Goal: Task Accomplishment & Management: Use online tool/utility

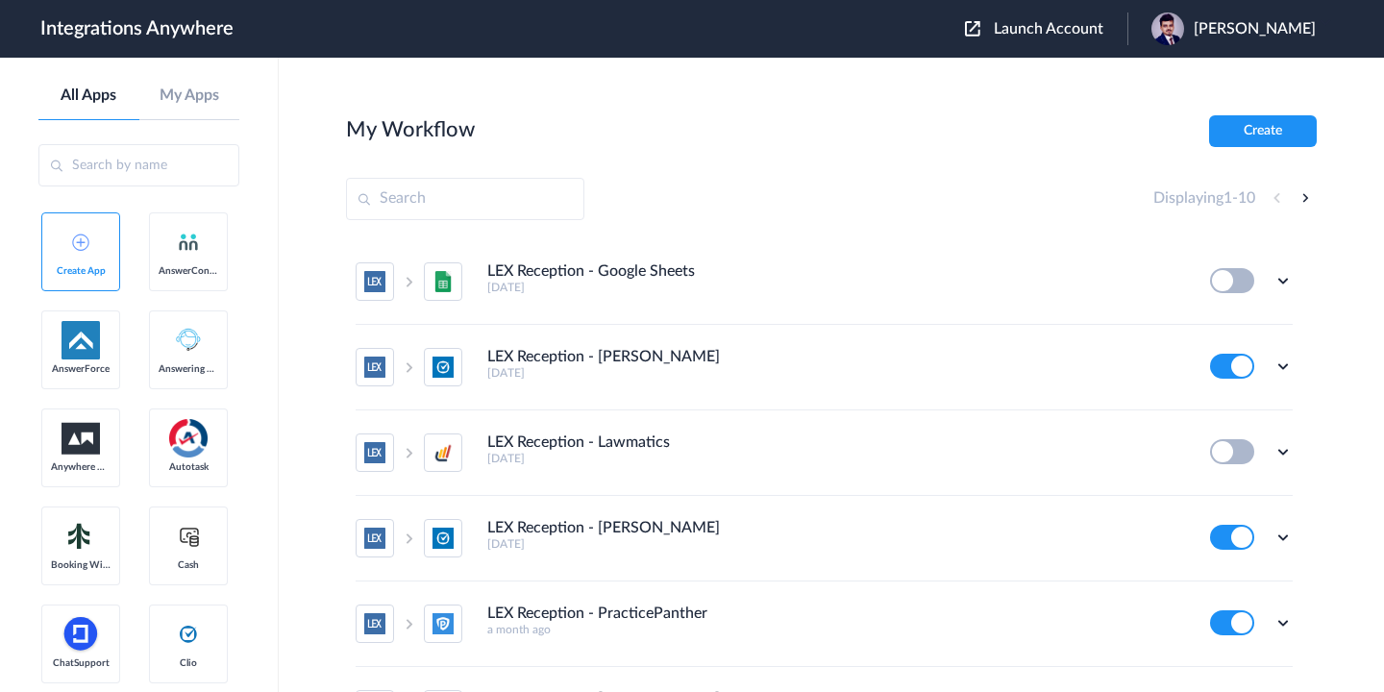
click at [992, 39] on div "Launch Account [PERSON_NAME] My Account Logout" at bounding box center [1150, 28] width 370 height 33
click at [993, 45] on header "Integrations Anywhere Launch Account Rishav Chakraborty My Account Logout" at bounding box center [692, 29] width 1384 height 58
click at [1004, 34] on span "Launch Account" at bounding box center [1049, 28] width 110 height 15
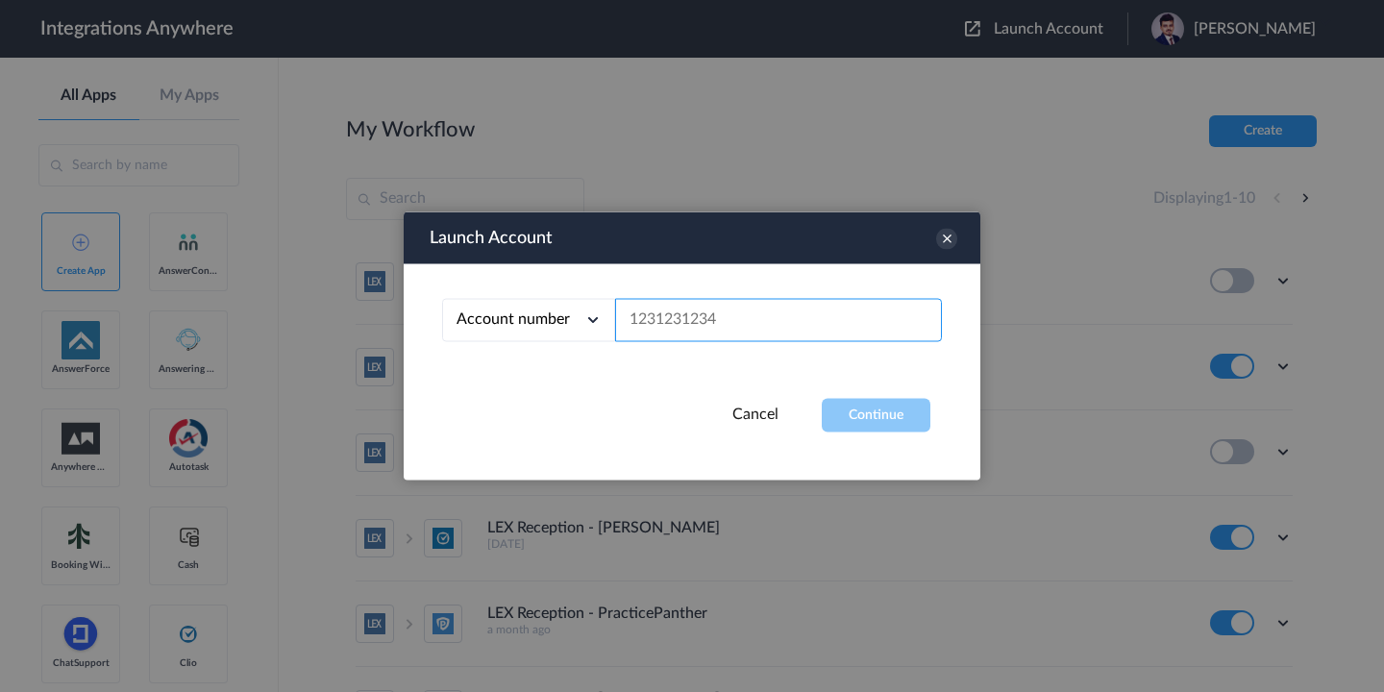
click at [814, 314] on input "text" at bounding box center [778, 320] width 327 height 43
paste input "3029856951"
type input "3029856951"
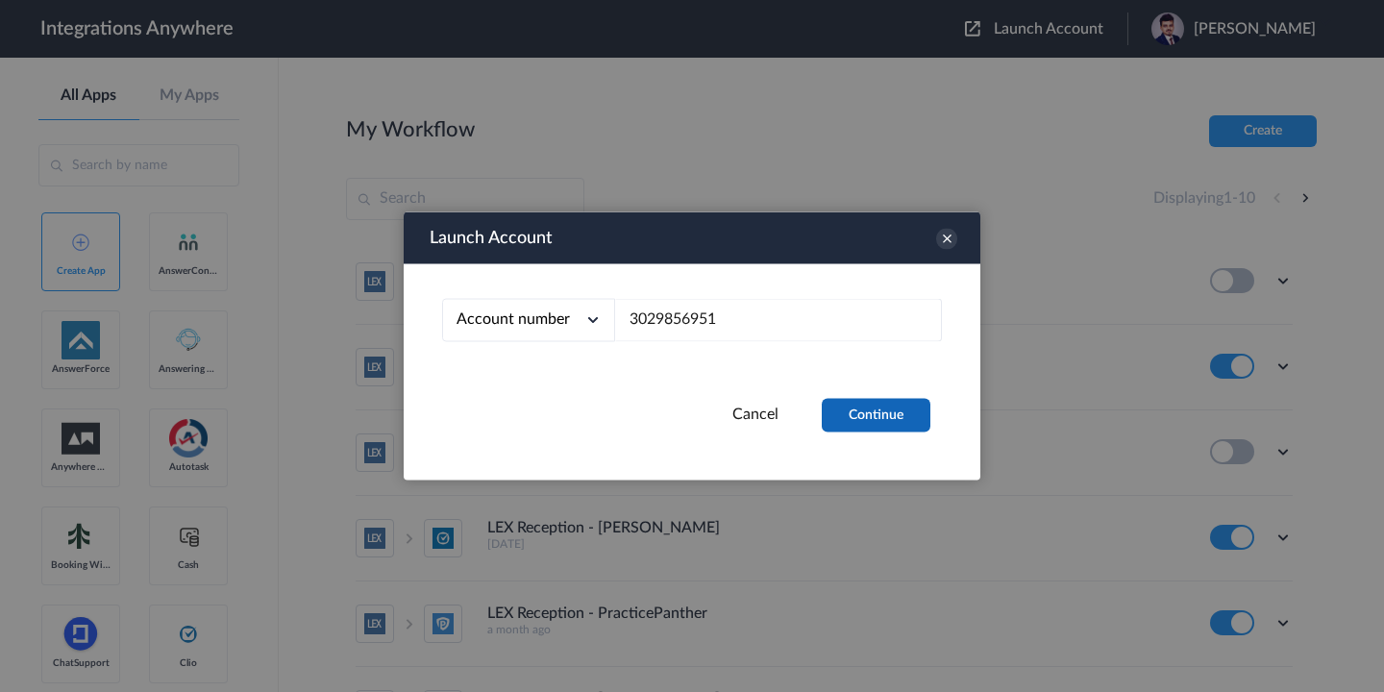
click at [871, 403] on button "Continue" at bounding box center [876, 416] width 109 height 34
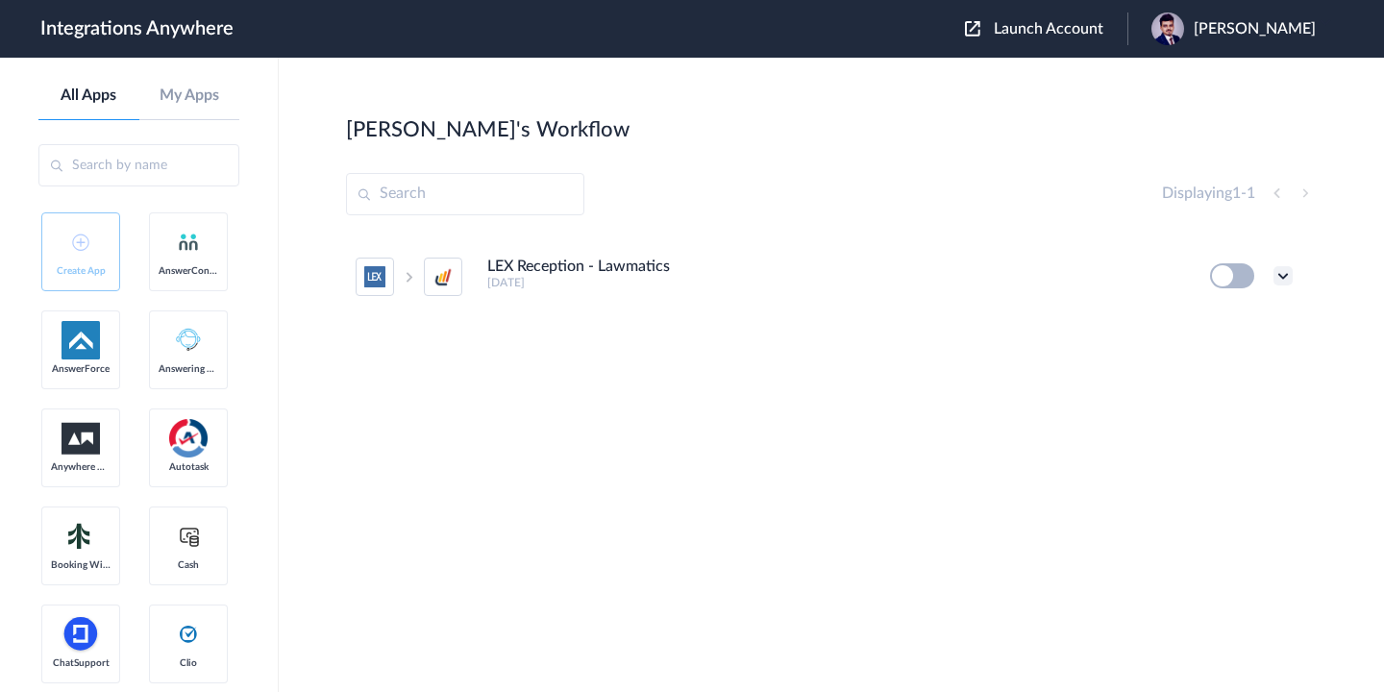
click at [1284, 280] on icon at bounding box center [1282, 275] width 19 height 19
click at [1217, 331] on li "Edit" at bounding box center [1230, 321] width 125 height 36
click at [1284, 278] on icon at bounding box center [1282, 275] width 19 height 19
click at [1235, 312] on li "Edit" at bounding box center [1230, 321] width 125 height 36
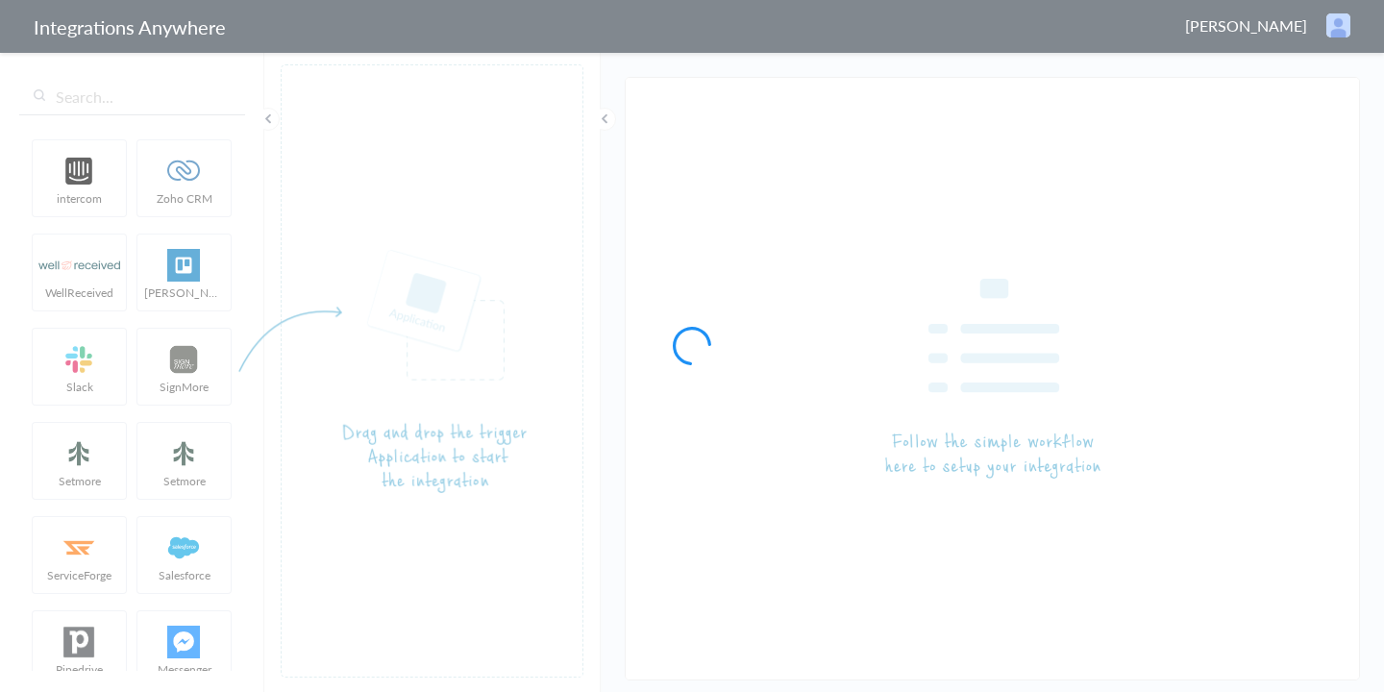
type input "LEX Reception - Lawmatics"
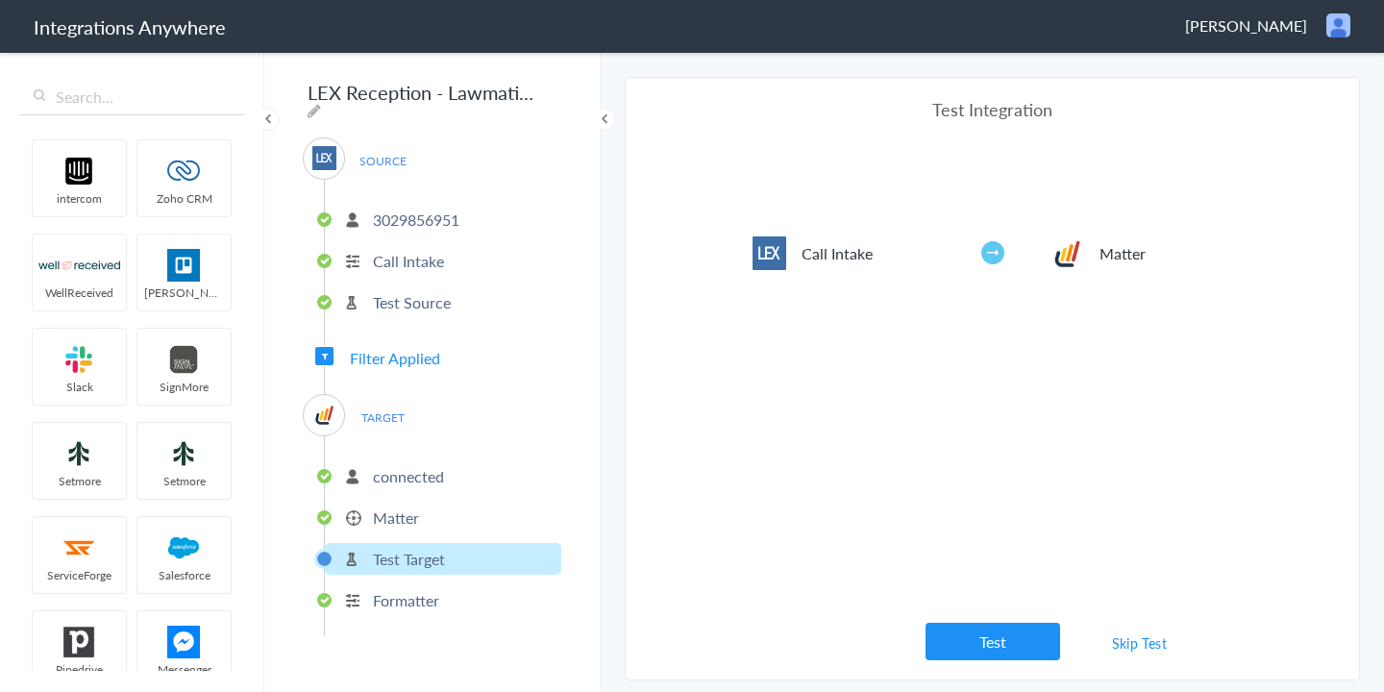
click at [406, 365] on div "SOURCE [PHONE_NUMBER] Call Intake Test Source Filter Applied TARGET connected M…" at bounding box center [432, 386] width 258 height 498
click at [409, 356] on span "Filter Applied" at bounding box center [395, 358] width 90 height 22
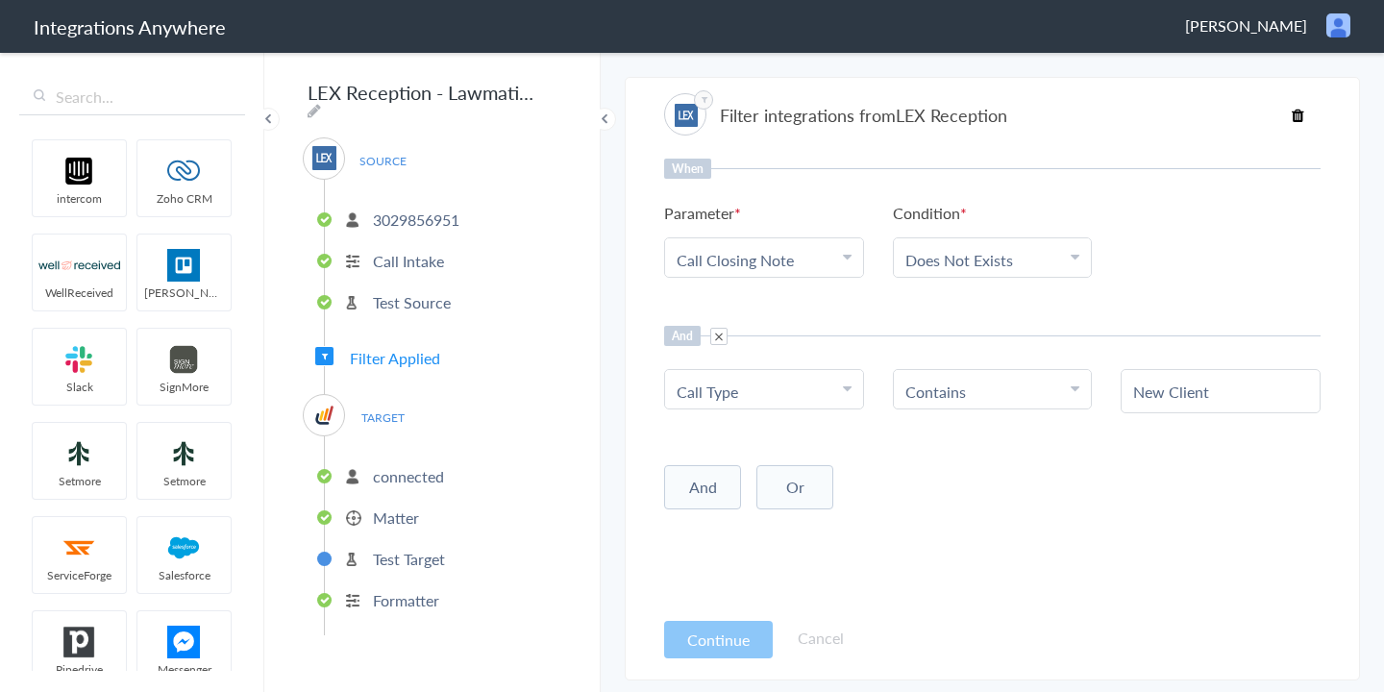
click at [410, 209] on p "3029856951" at bounding box center [416, 220] width 86 height 22
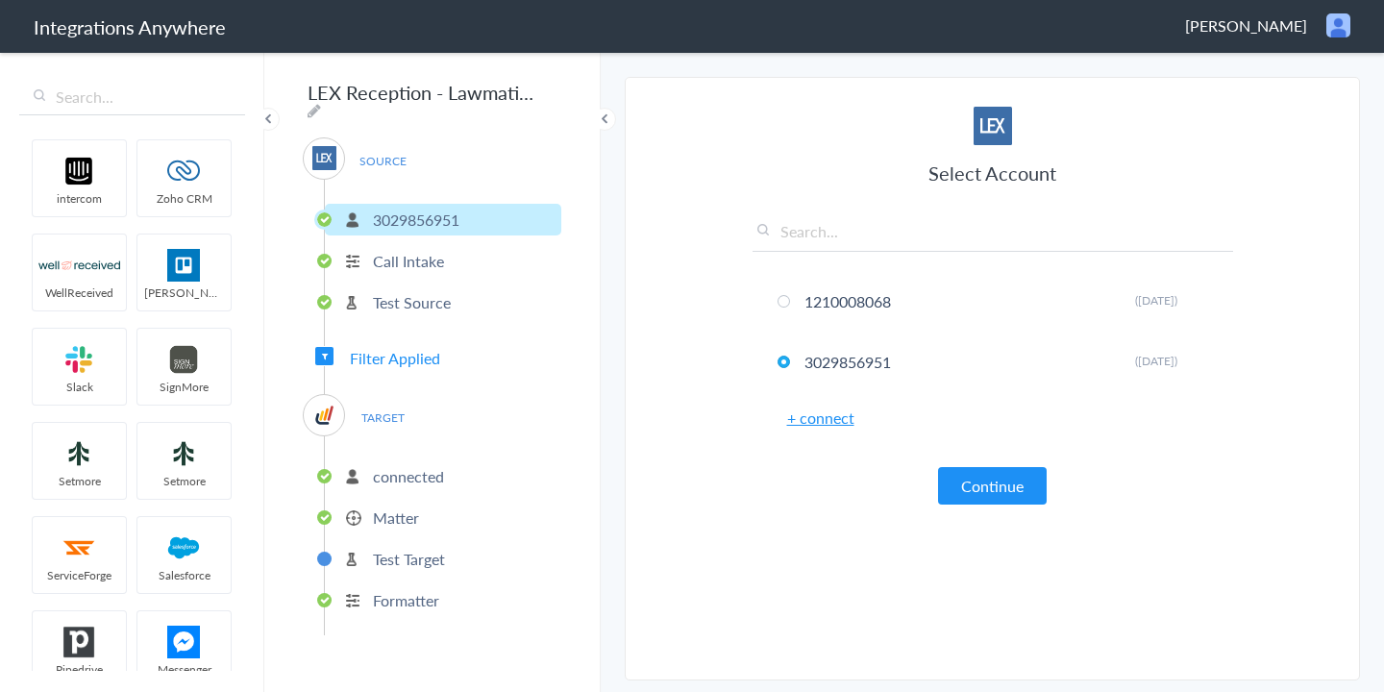
click at [410, 258] on p "Call Intake" at bounding box center [408, 261] width 71 height 22
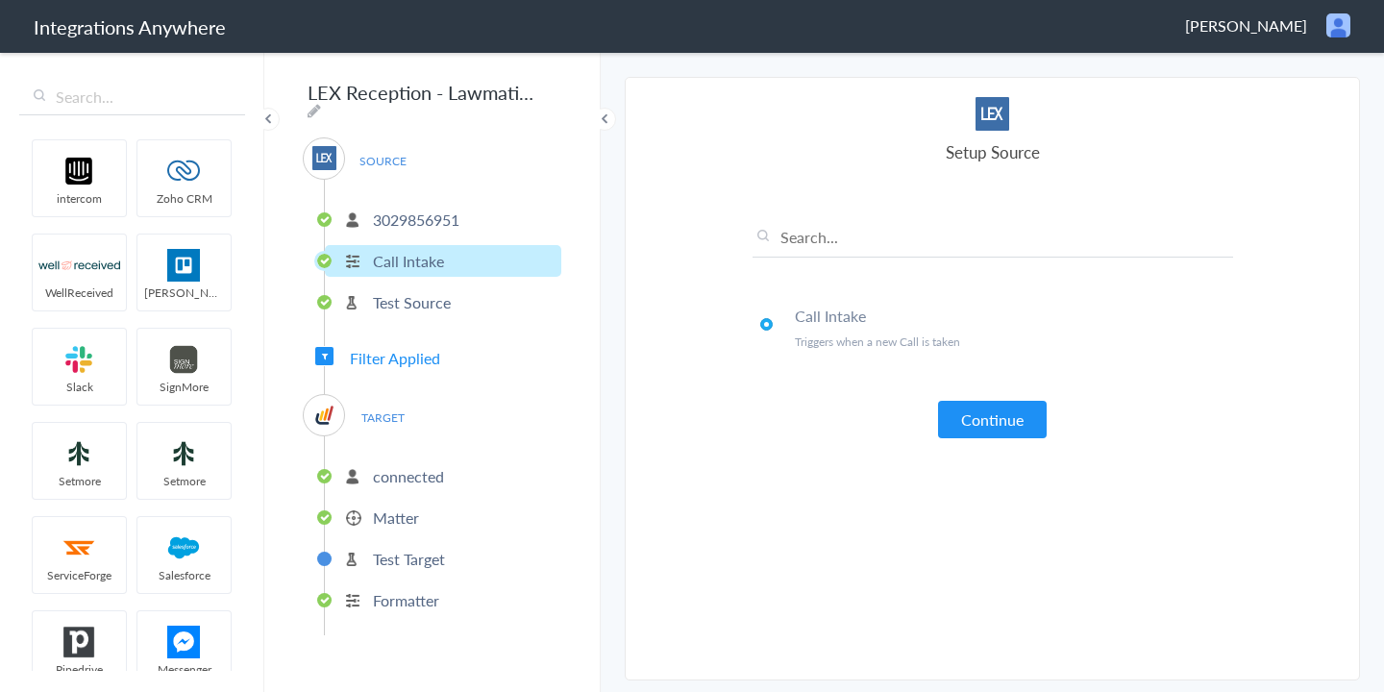
click at [412, 291] on p "Test Source" at bounding box center [412, 302] width 78 height 22
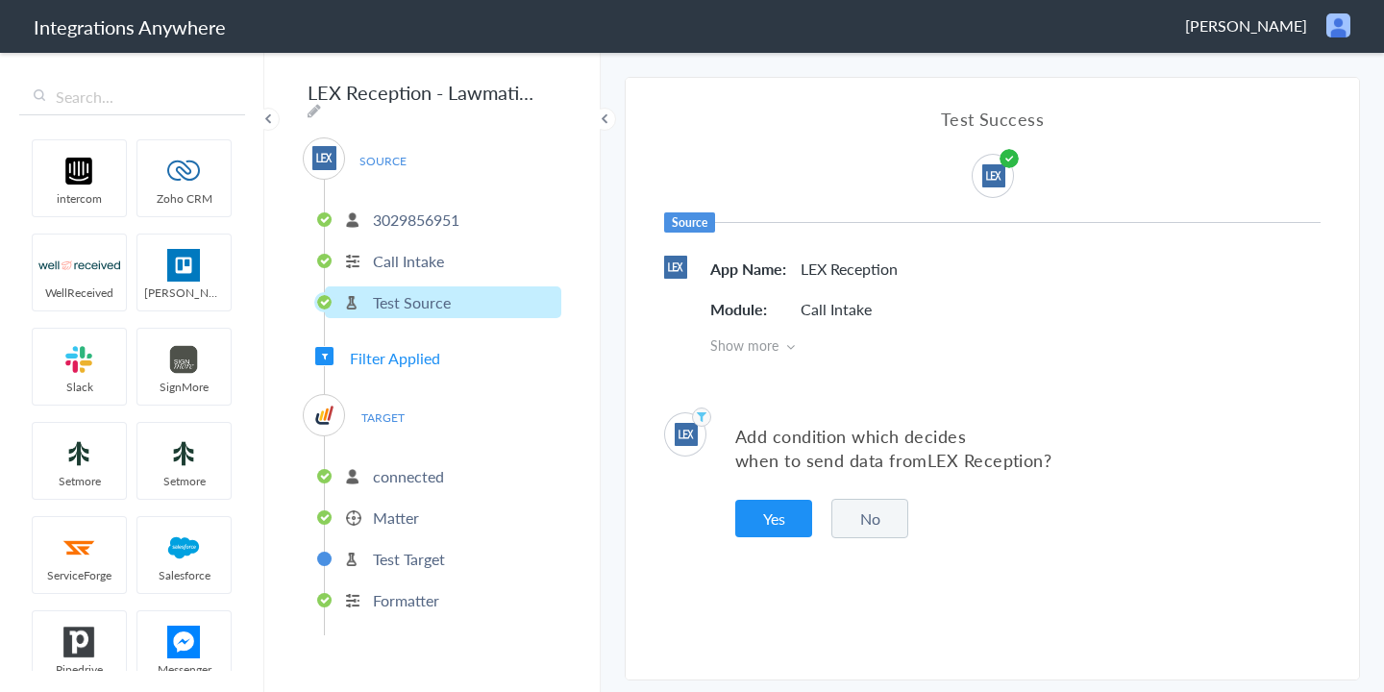
click at [397, 469] on p "connected" at bounding box center [408, 476] width 71 height 22
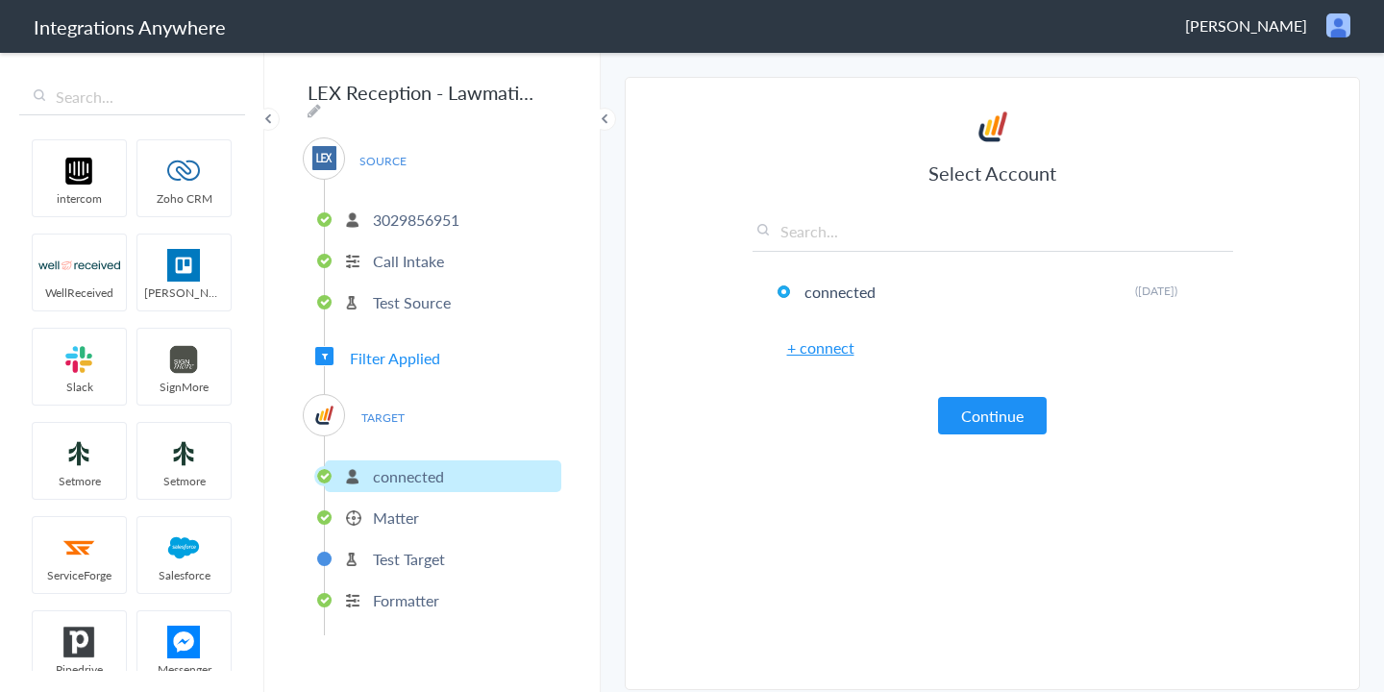
click at [413, 506] on p "Matter" at bounding box center [396, 517] width 46 height 22
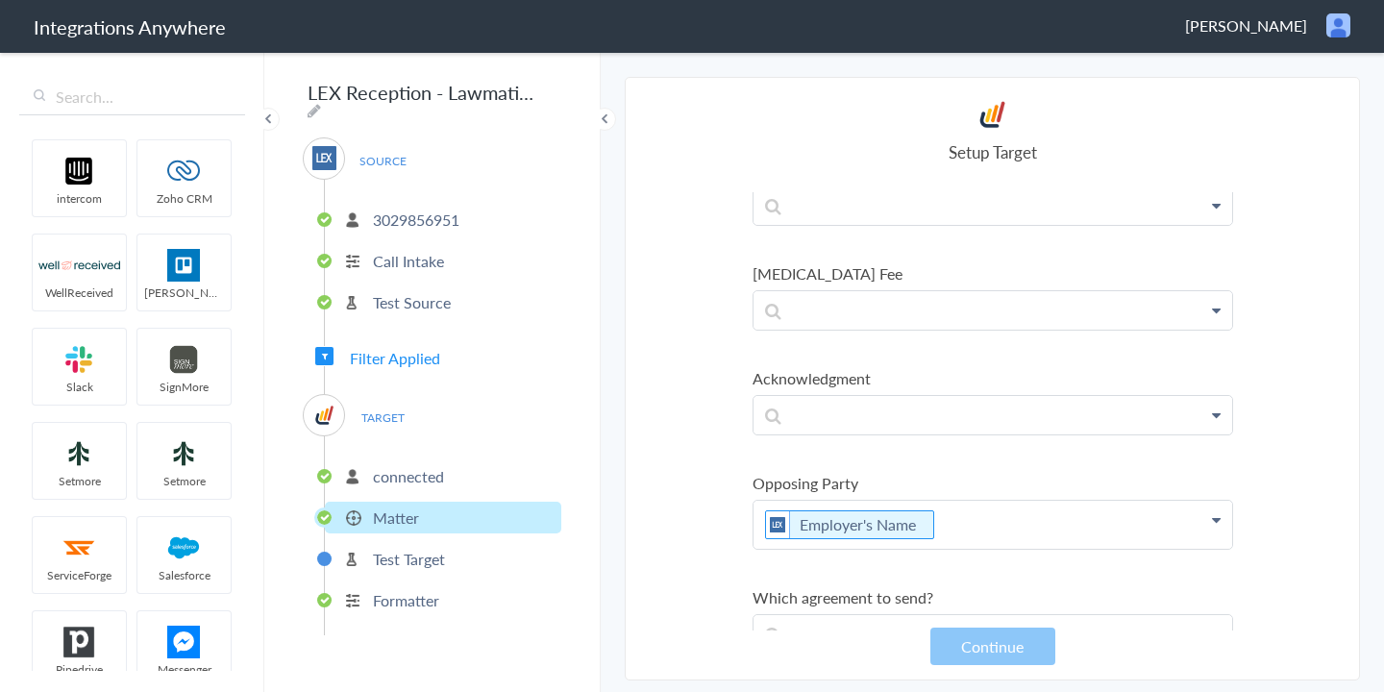
scroll to position [4082, 0]
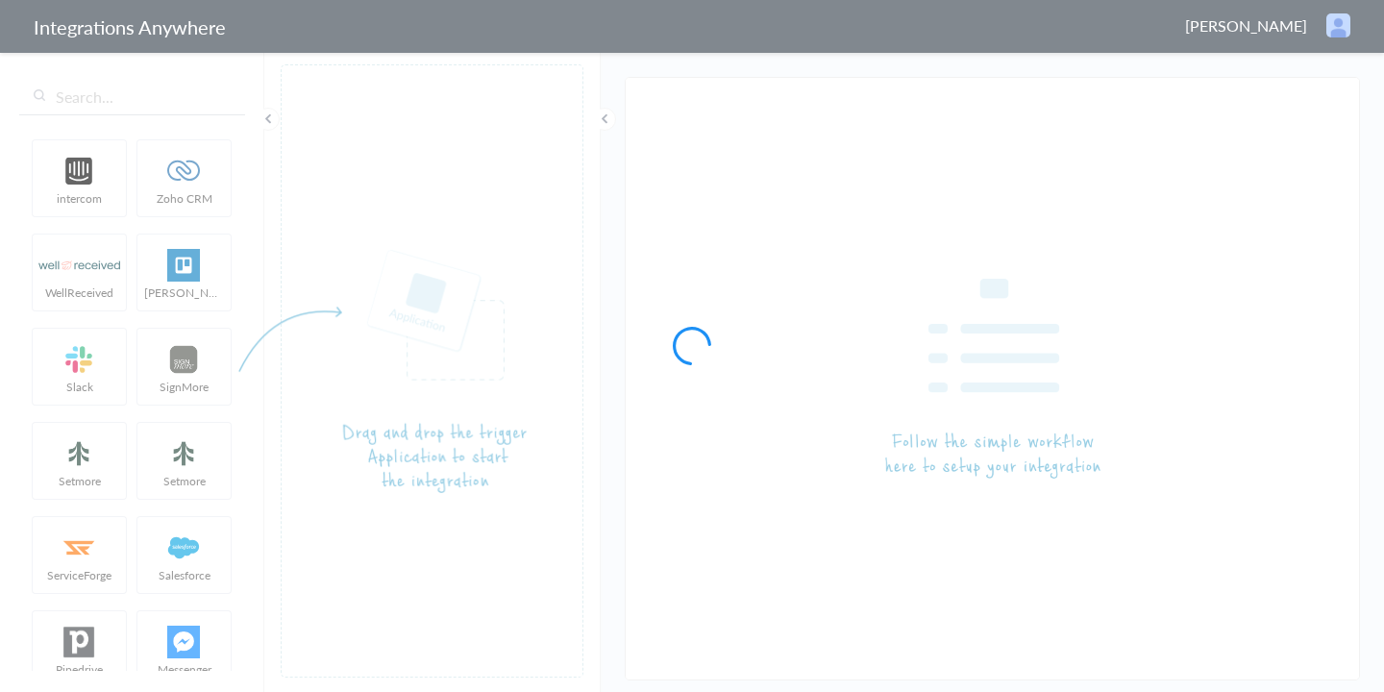
type input "LEX Reception - Lawmatics"
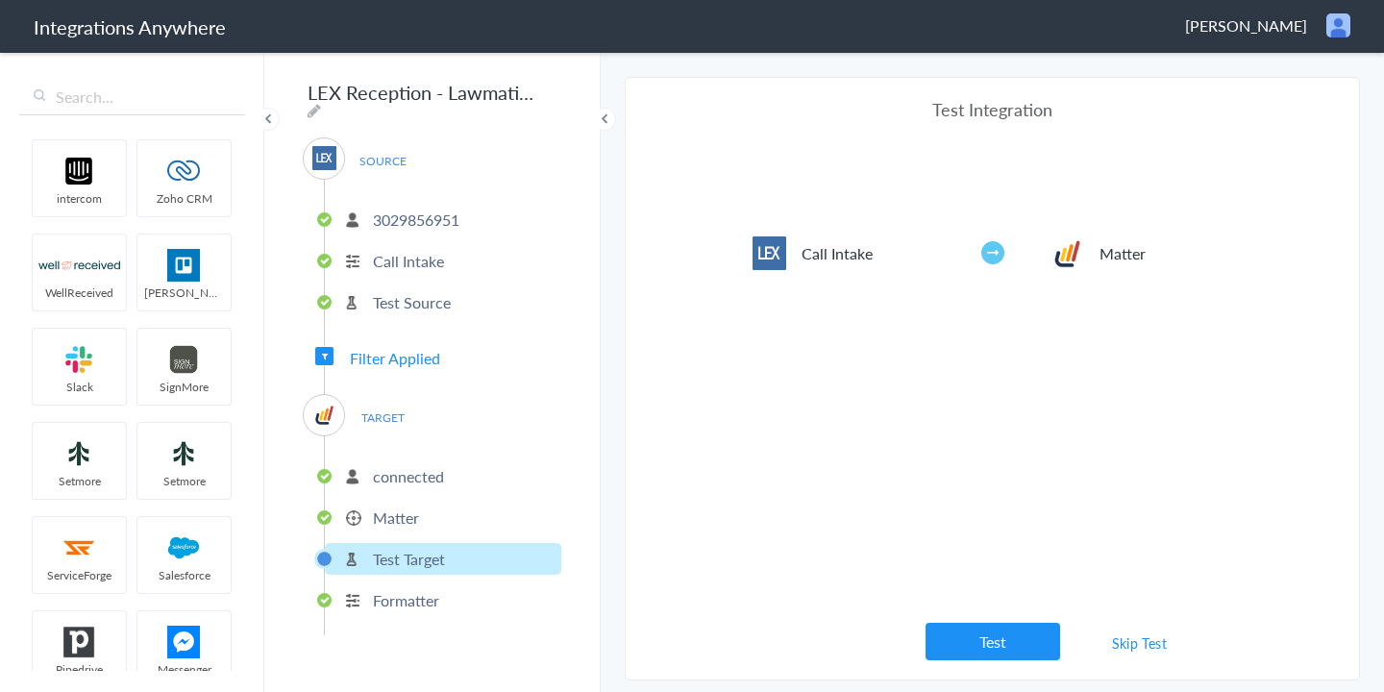
click at [424, 210] on p "3029856951" at bounding box center [416, 220] width 86 height 22
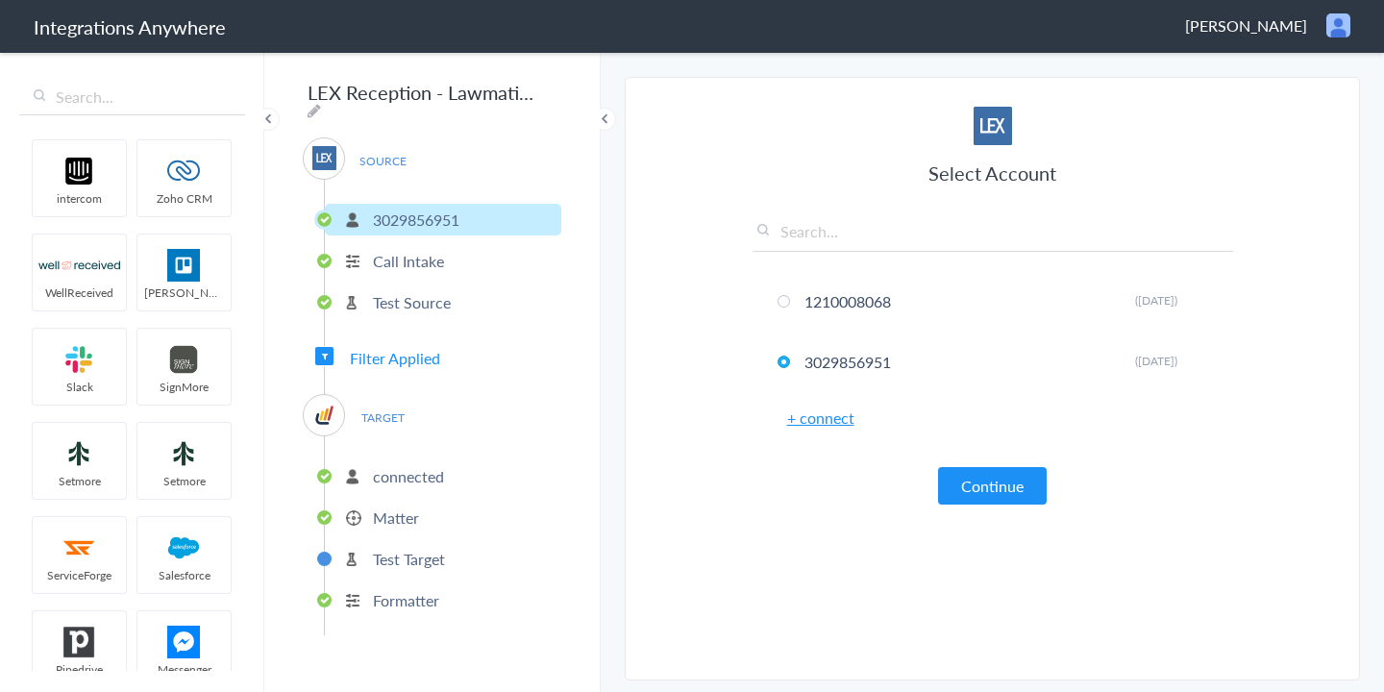
click at [986, 513] on article "Select Account 1210008068 Rename Delete (6 days ago) 3029856951 Rename Delete (…" at bounding box center [992, 378] width 480 height 563
click at [985, 499] on button "Continue" at bounding box center [992, 485] width 109 height 37
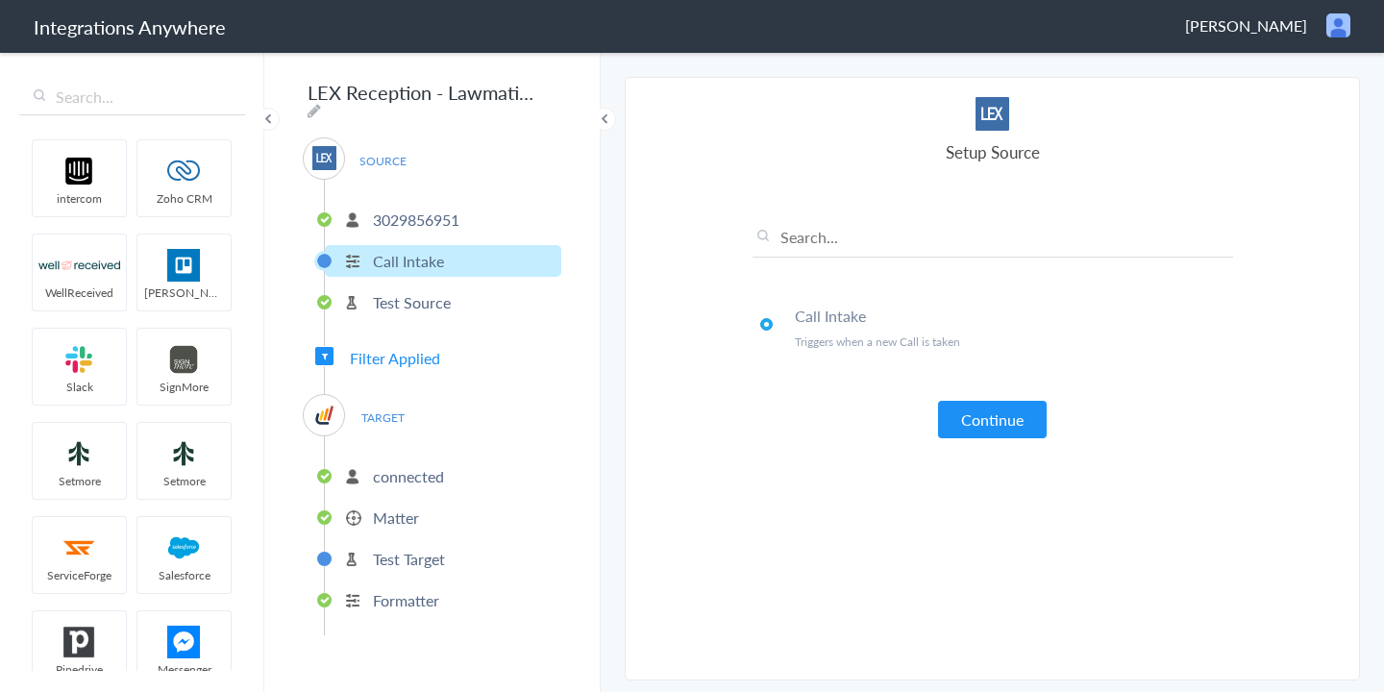
click at [988, 413] on button "Continue" at bounding box center [992, 419] width 109 height 37
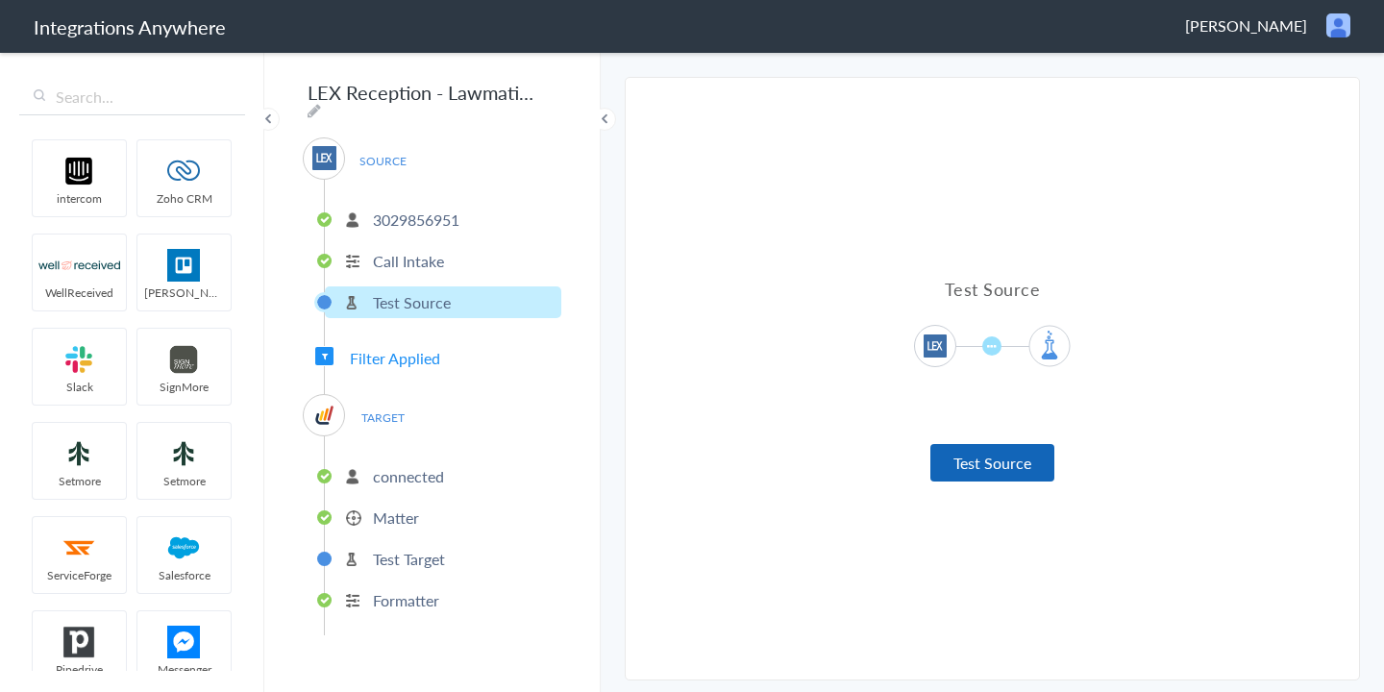
click at [991, 464] on button "Test Source" at bounding box center [992, 462] width 124 height 37
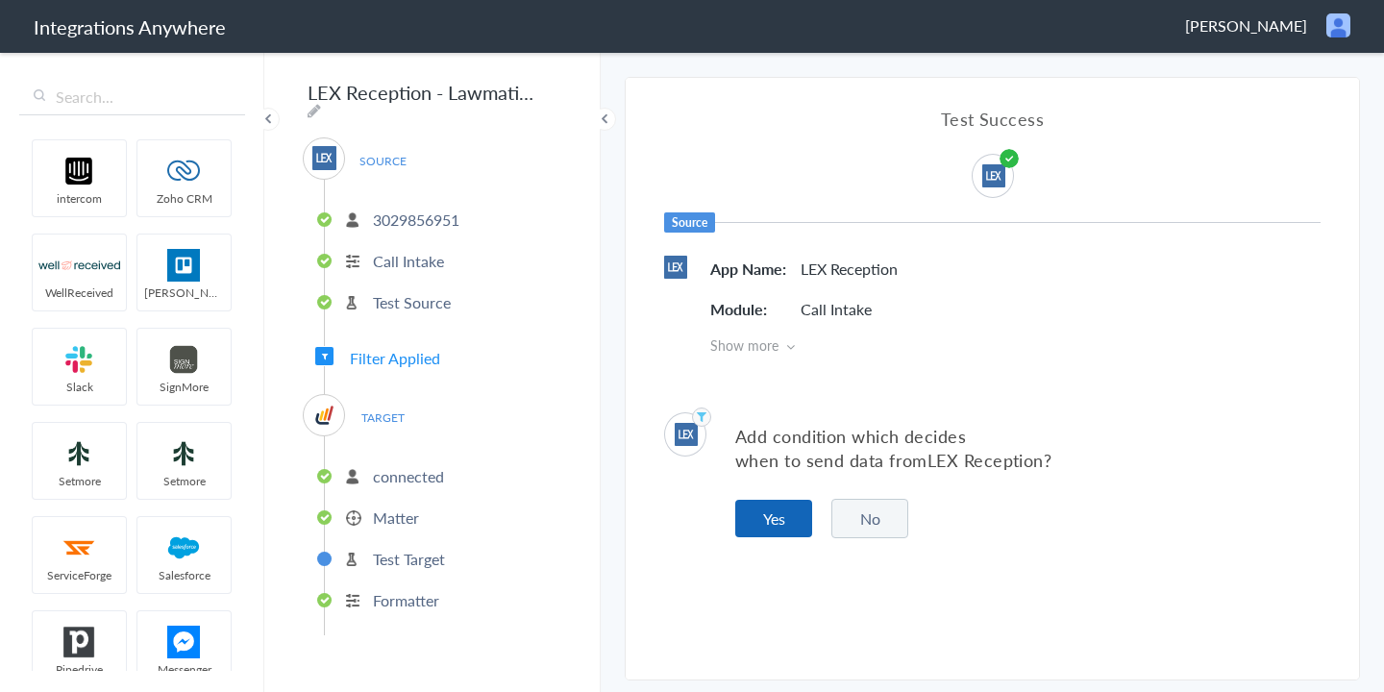
click at [766, 533] on button "Yes" at bounding box center [773, 518] width 77 height 37
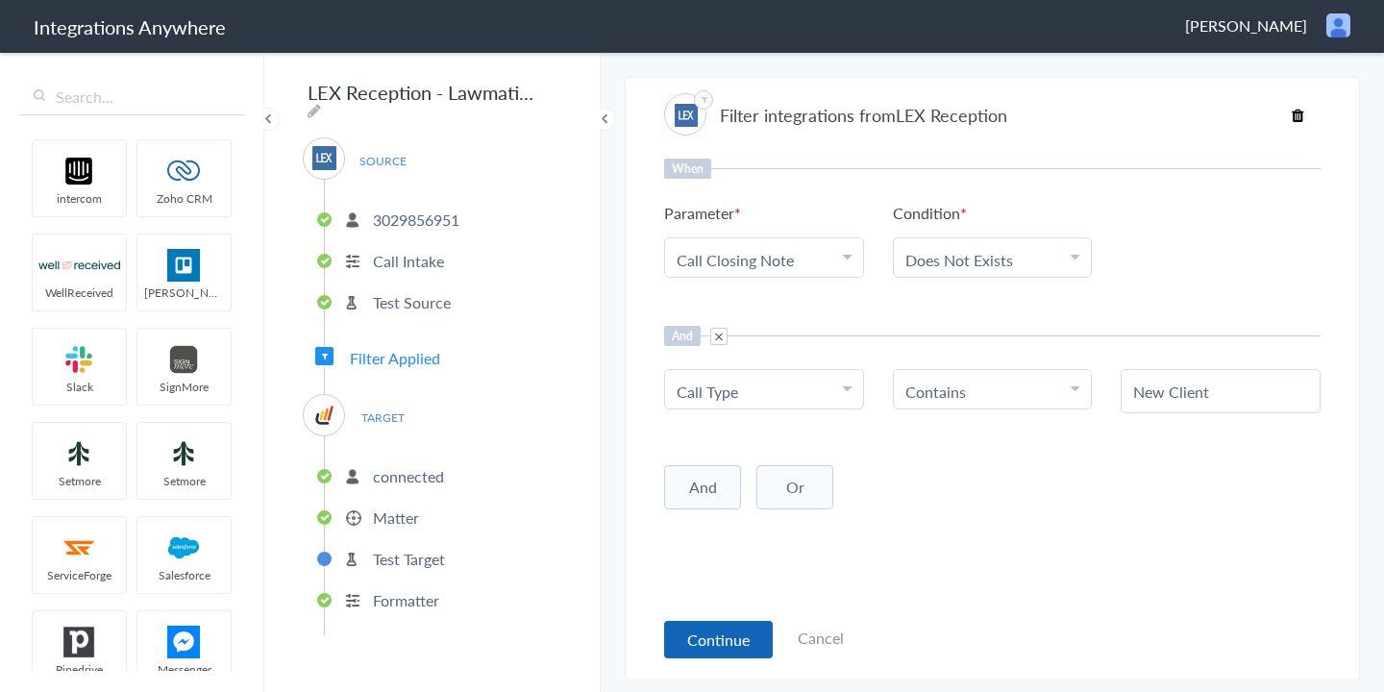
click at [688, 652] on button "Continue" at bounding box center [718, 639] width 109 height 37
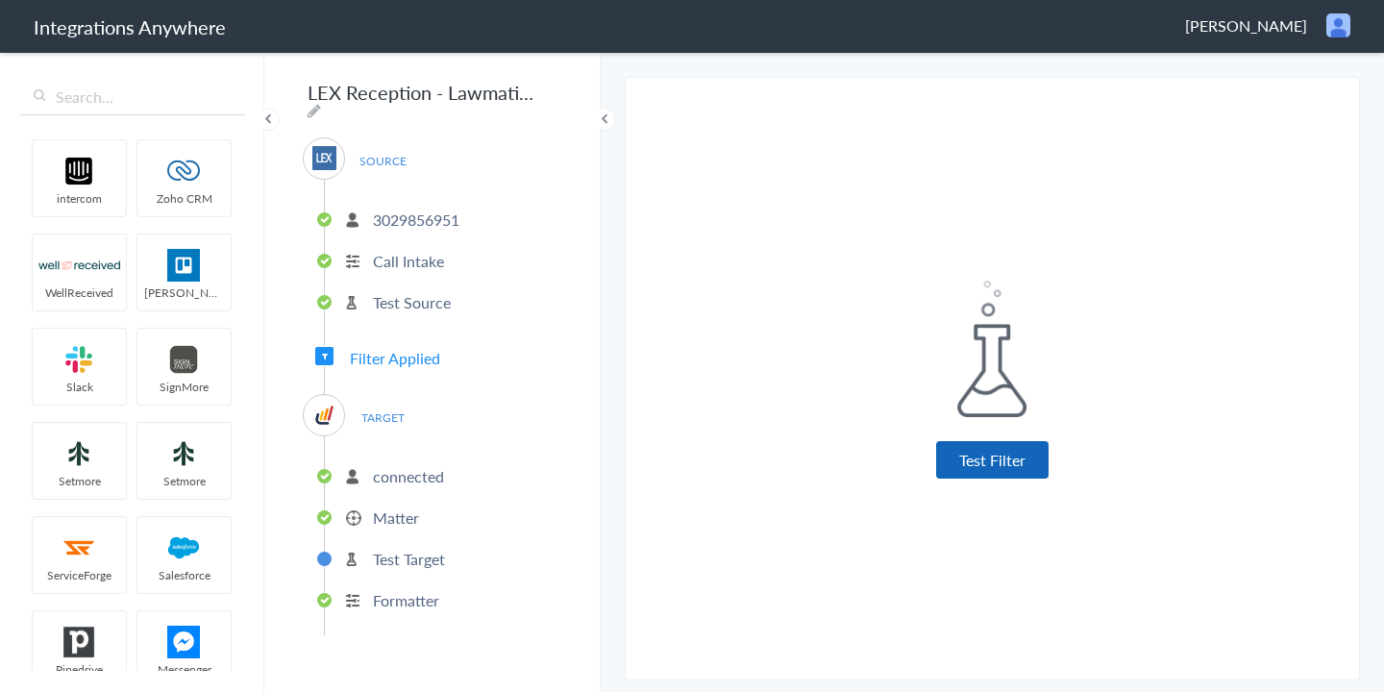
click at [970, 464] on button "Test Filter" at bounding box center [992, 459] width 112 height 37
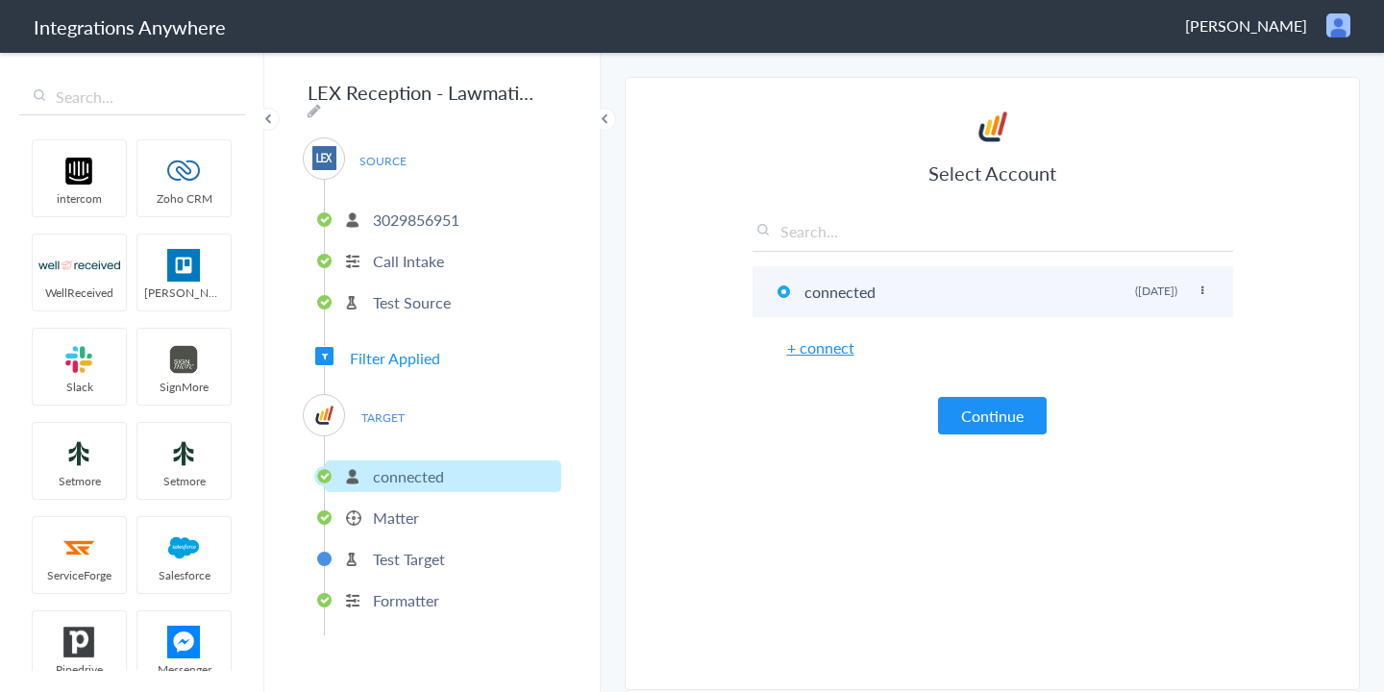
click at [1200, 288] on icon at bounding box center [1202, 290] width 12 height 11
click at [1134, 320] on li "Rename" at bounding box center [1163, 329] width 133 height 29
paste input "Gibson Law Llc"
type input "Gibson Law Llc"
click at [881, 381] on div "Select Account Gibson Law Llc Rename Delete (7 days ago) + connect Continue" at bounding box center [992, 271] width 480 height 328
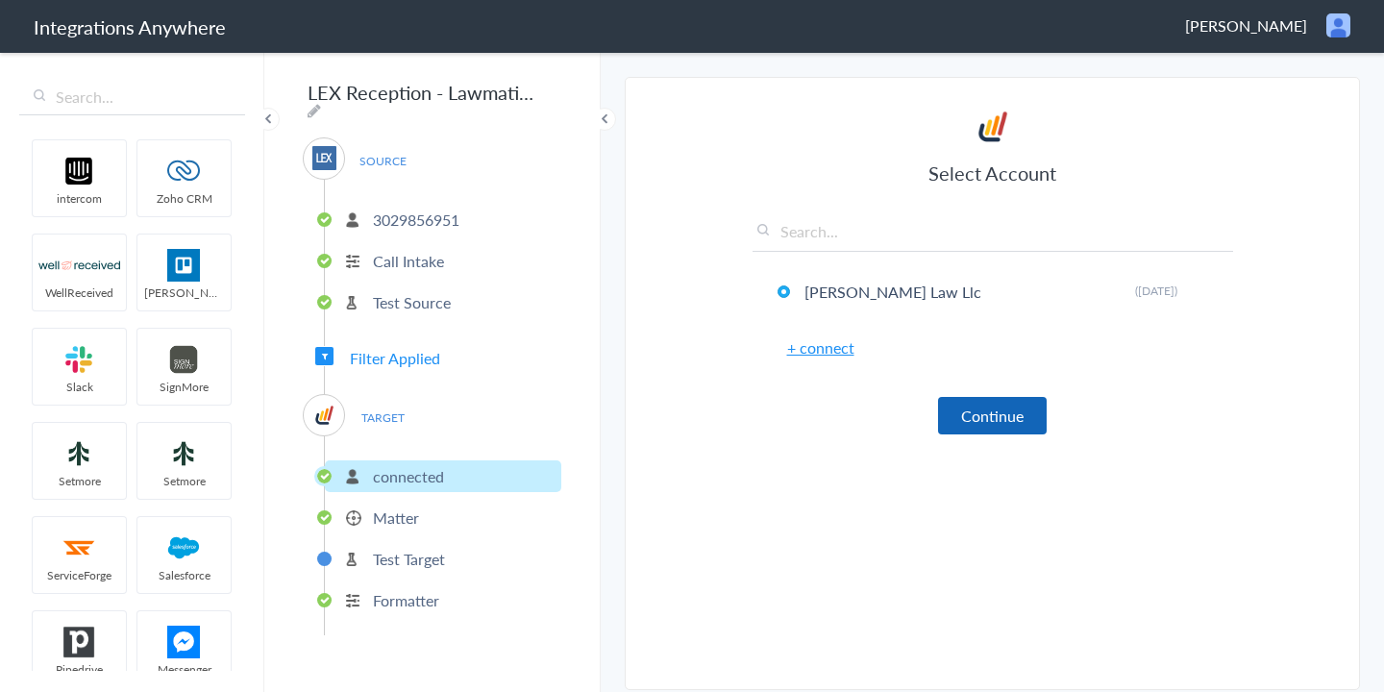
click at [981, 405] on button "Continue" at bounding box center [992, 415] width 109 height 37
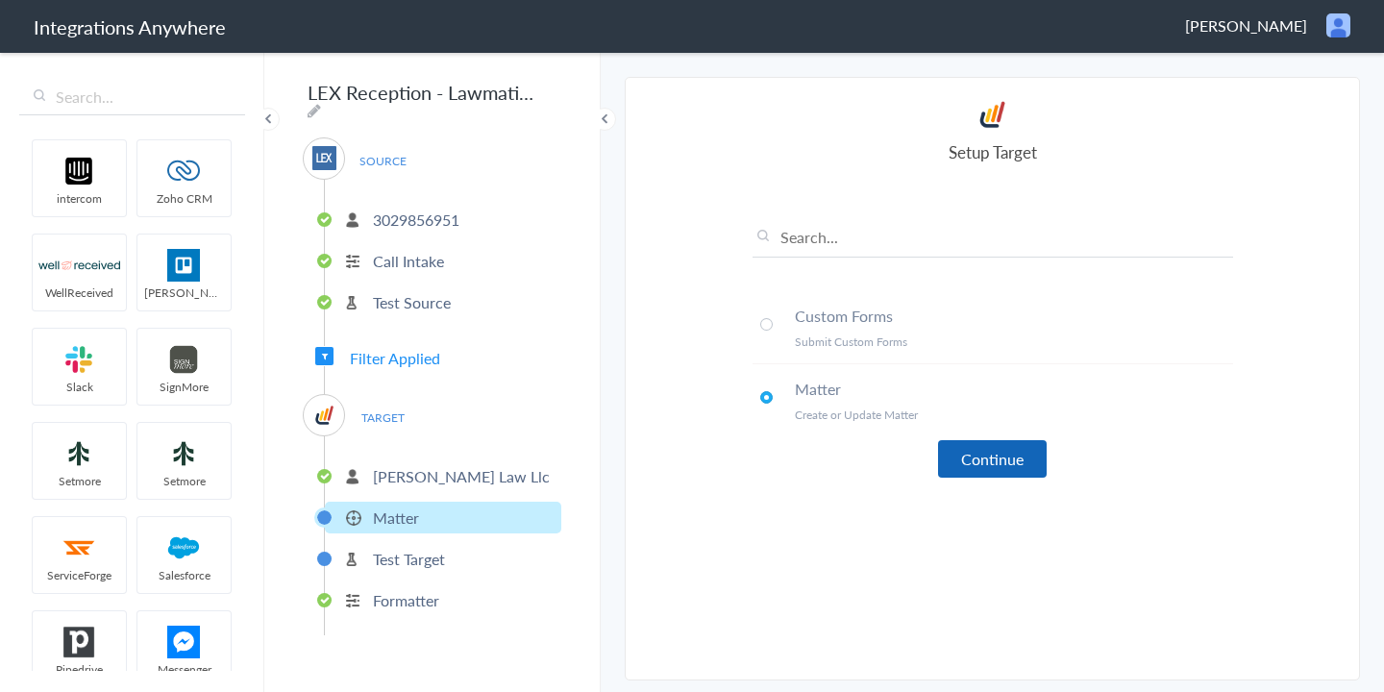
click at [999, 467] on button "Continue" at bounding box center [992, 458] width 109 height 37
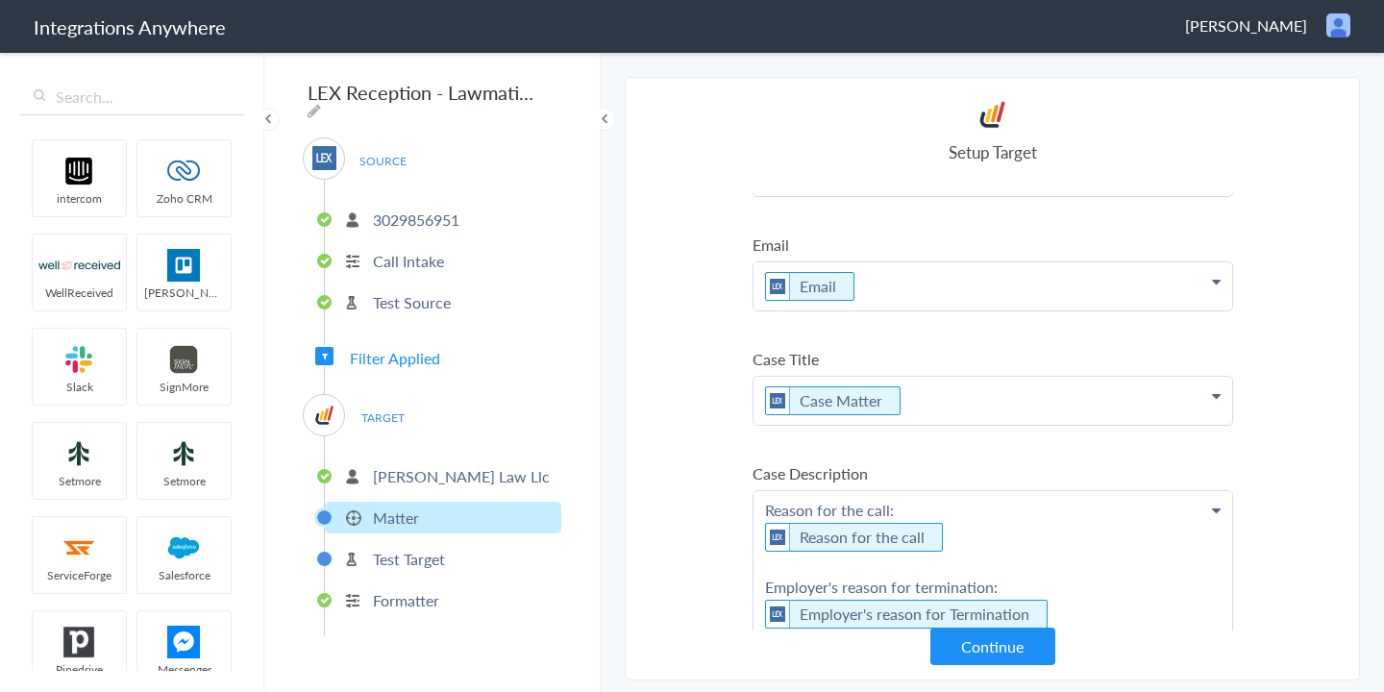
scroll to position [196, 0]
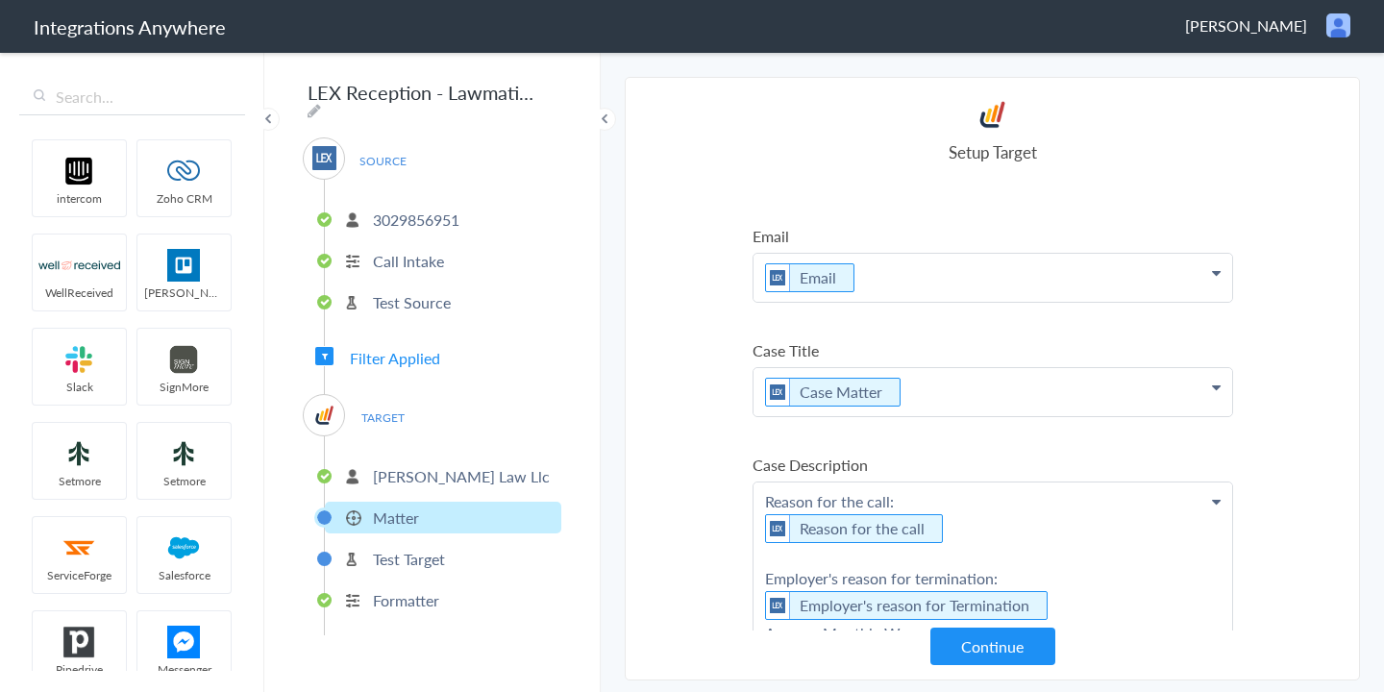
click at [1212, 52] on icon at bounding box center [1216, 44] width 9 height 15
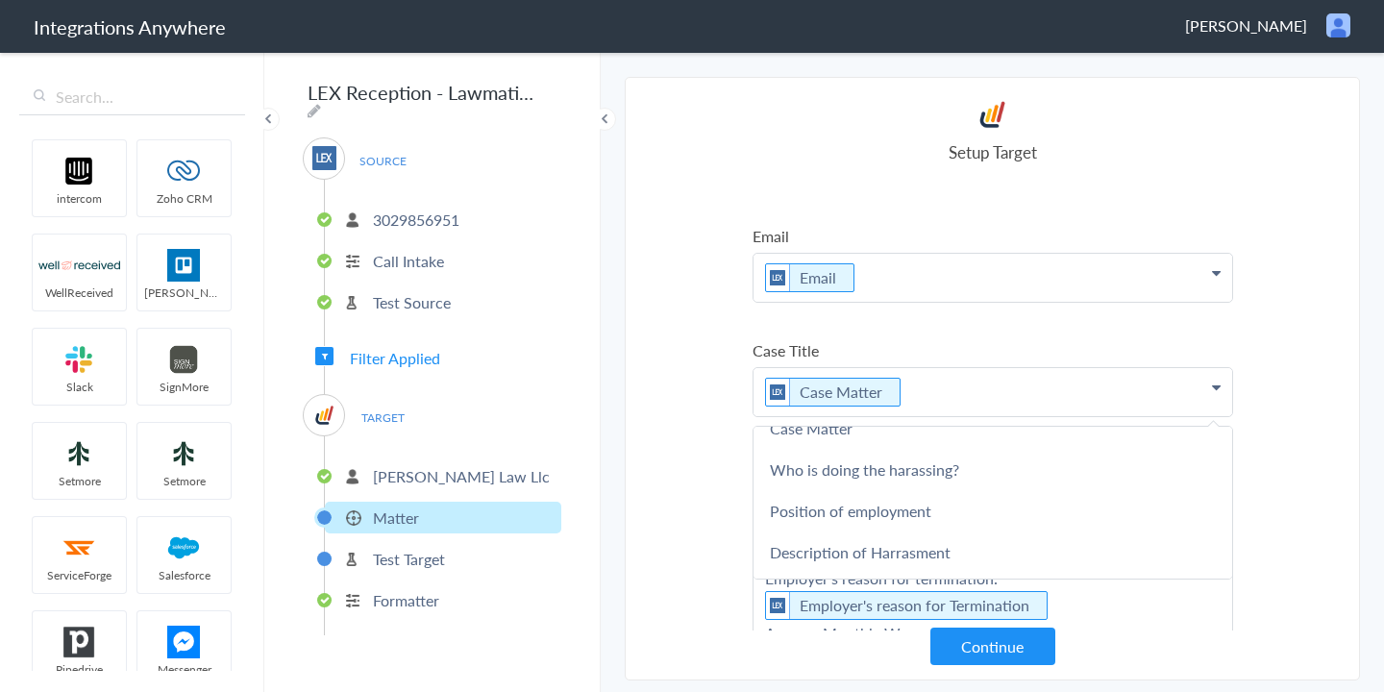
scroll to position [521, 0]
click at [681, 401] on section "Select Account 1210008068 Rename Delete (6 days ago) 3029856951 Rename Delete (…" at bounding box center [992, 378] width 735 height 603
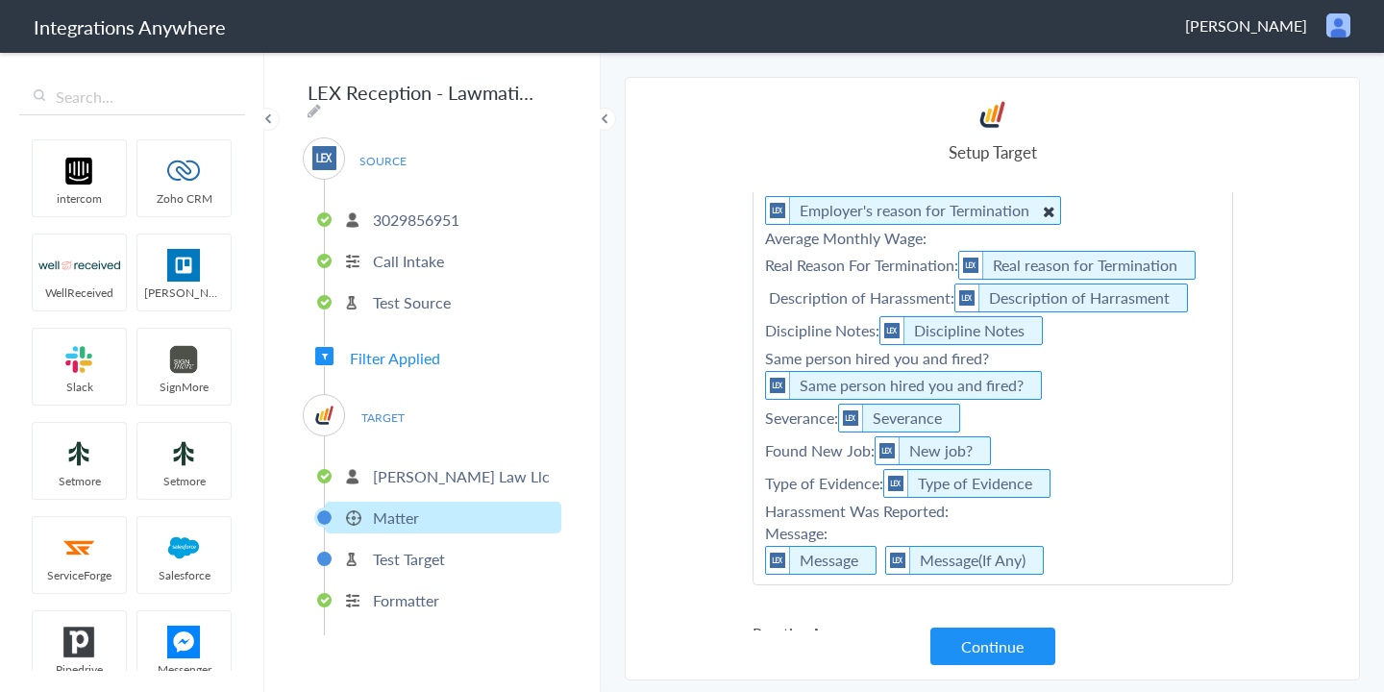
scroll to position [637, 0]
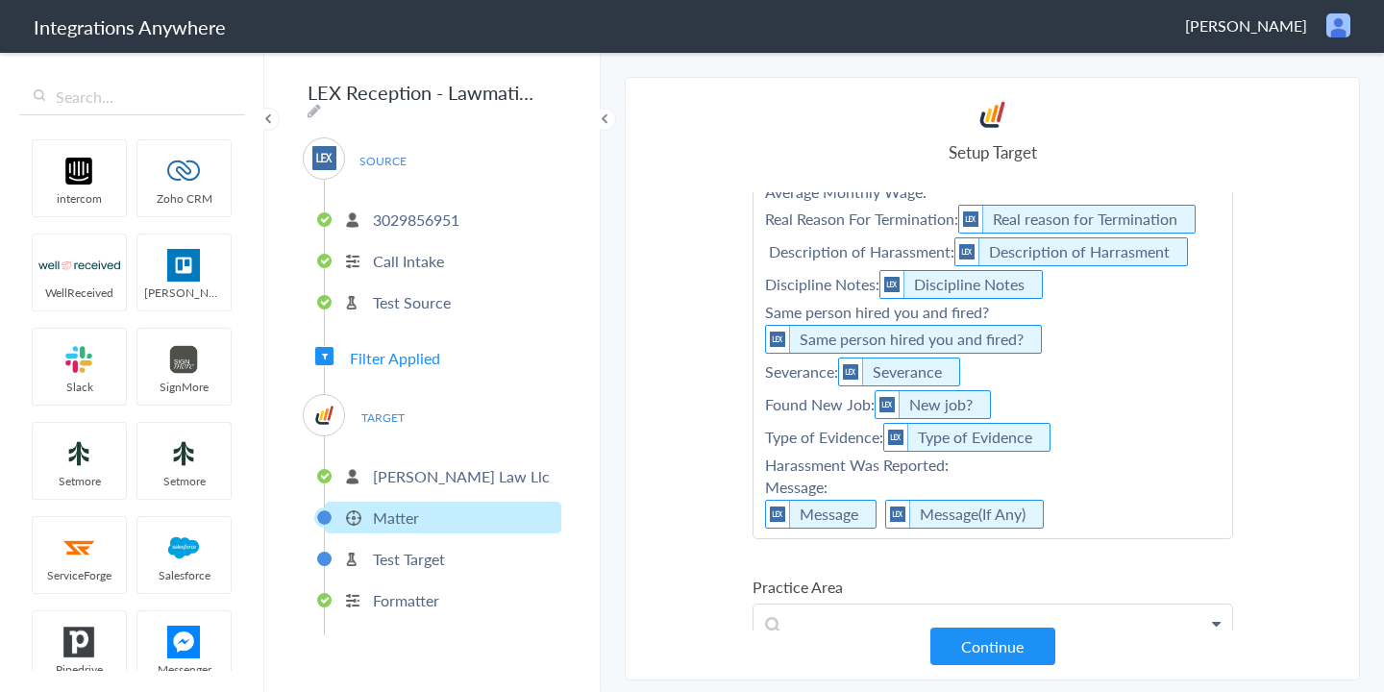
click at [389, 212] on p "3029856951" at bounding box center [416, 220] width 86 height 22
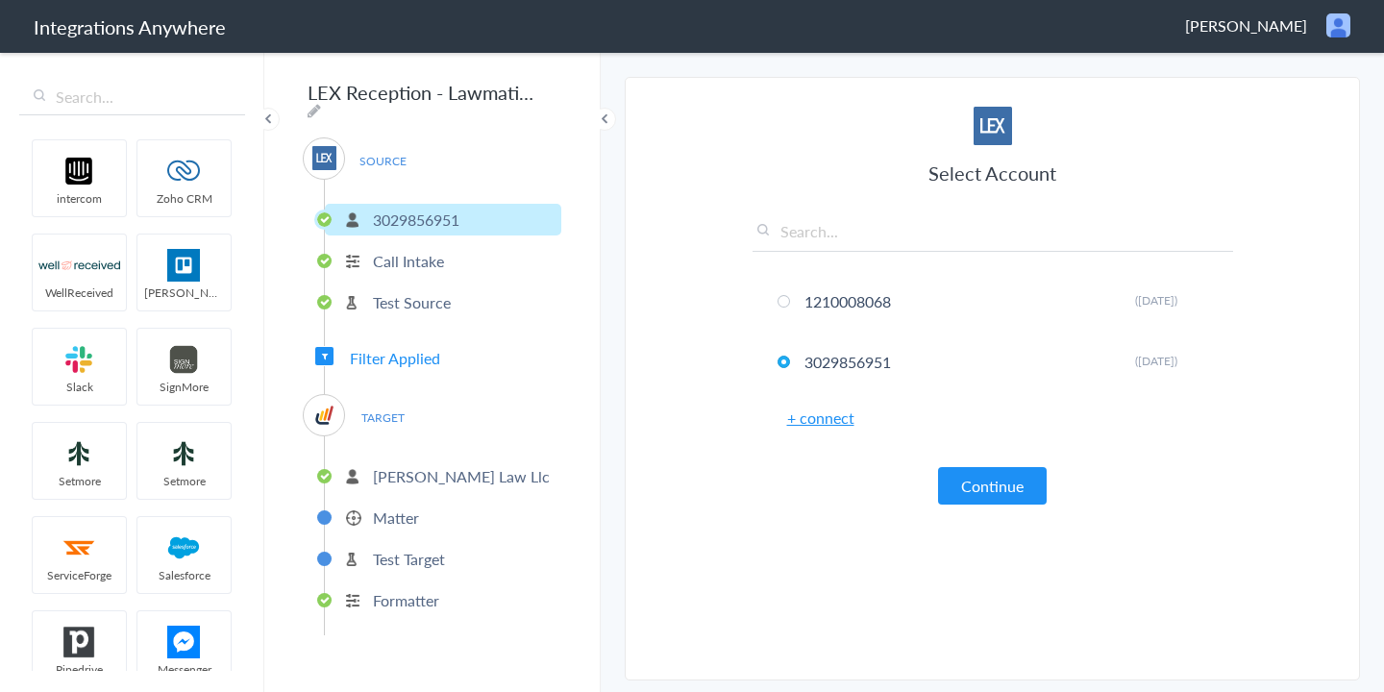
click at [394, 255] on p "Call Intake" at bounding box center [408, 261] width 71 height 22
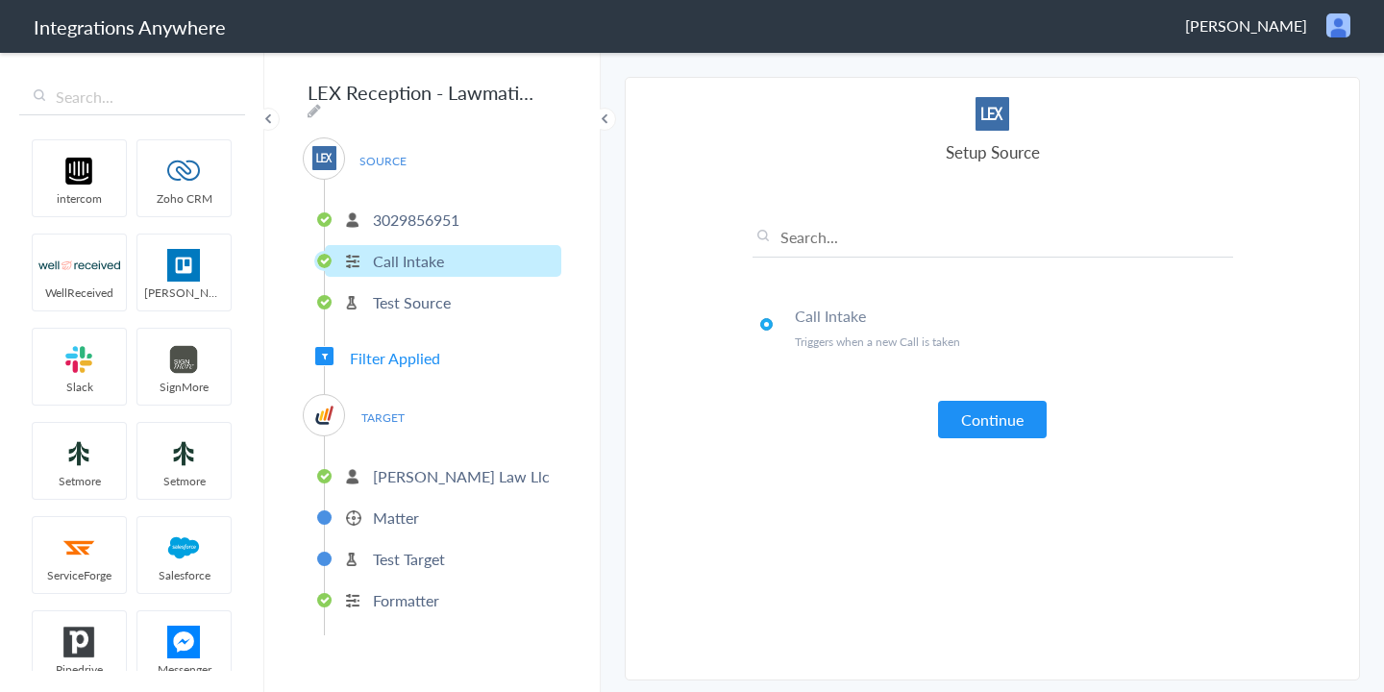
click at [387, 306] on p "Test Source" at bounding box center [412, 302] width 78 height 22
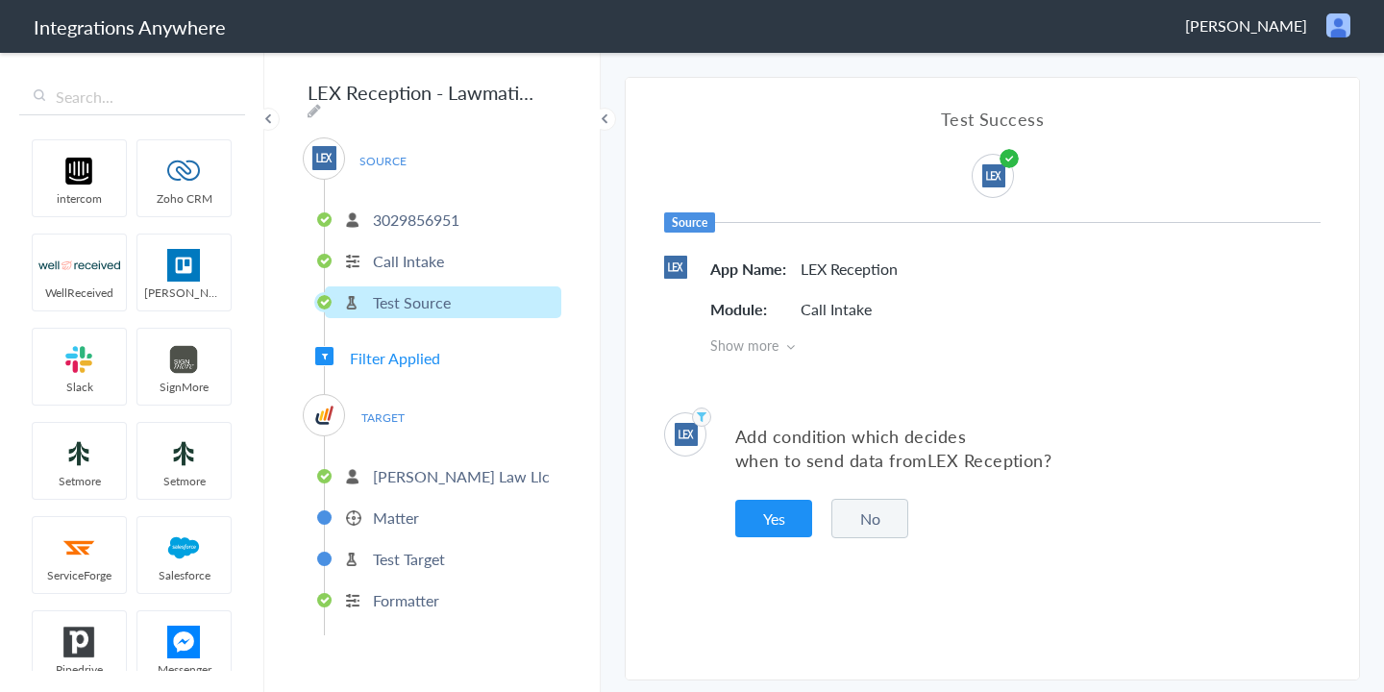
click at [398, 347] on span "Filter Applied" at bounding box center [395, 358] width 90 height 22
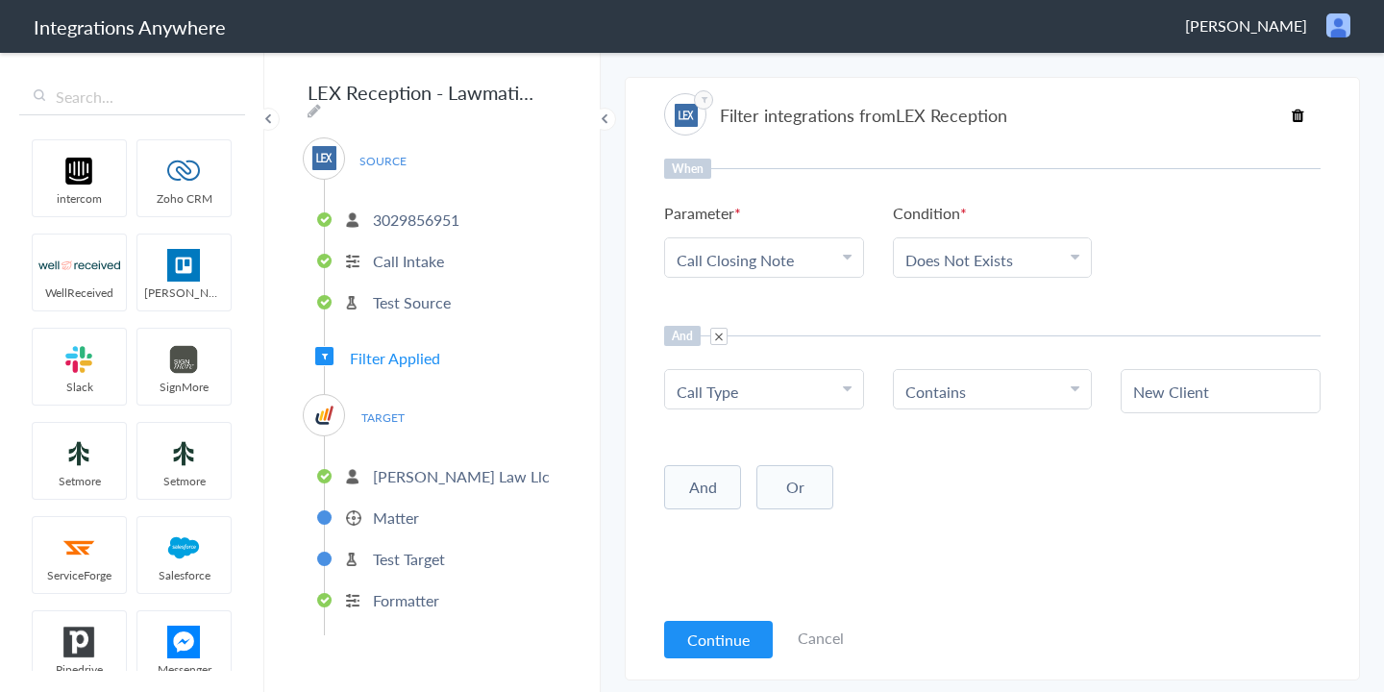
click at [849, 388] on icon at bounding box center [847, 388] width 9 height 15
click at [751, 388] on Type "Call Type" at bounding box center [759, 392] width 166 height 22
click at [746, 393] on Type "Call Type" at bounding box center [759, 392] width 166 height 22
click at [791, 387] on Type "Call Type" at bounding box center [759, 392] width 166 height 22
click at [787, 394] on Type "Call Type" at bounding box center [759, 392] width 166 height 22
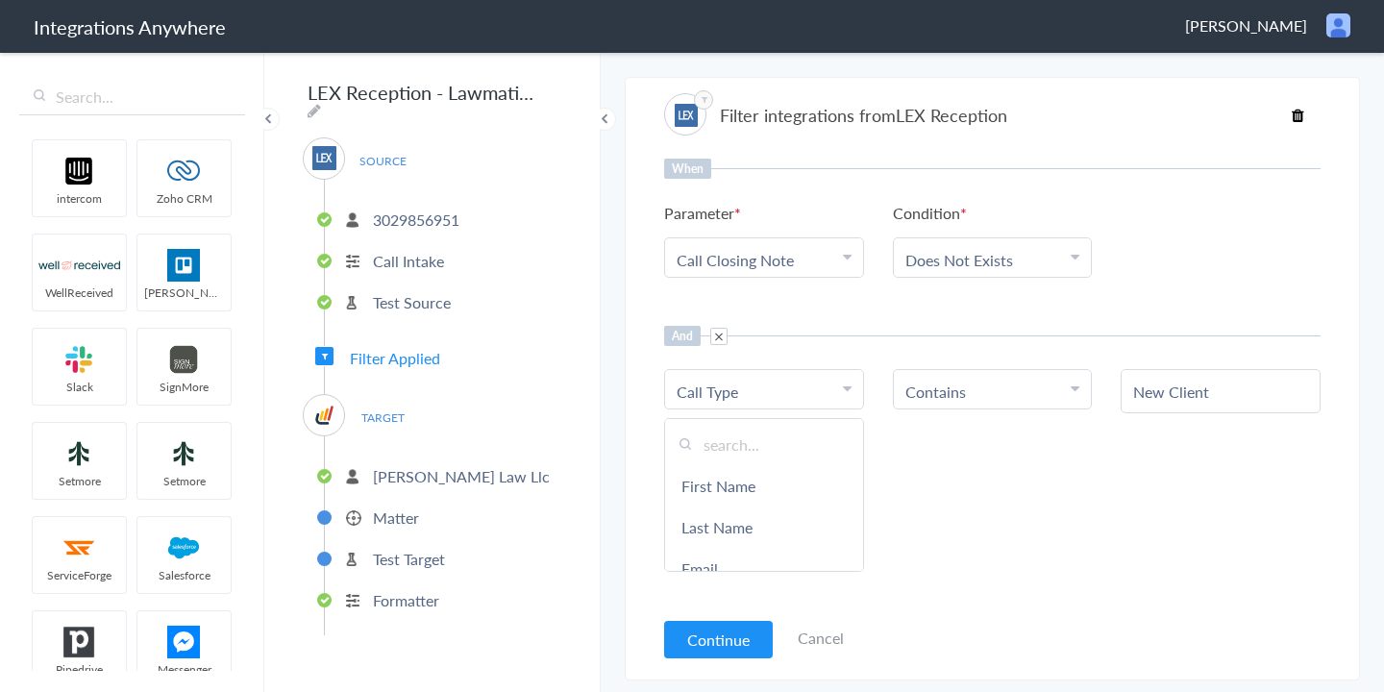
click at [769, 432] on input "text" at bounding box center [764, 444] width 198 height 41
paste input "Employment Matter"
type input "Employment Matter"
click at [760, 492] on link "Employment Matter" at bounding box center [764, 485] width 198 height 41
click at [938, 399] on link "Contains" at bounding box center [935, 392] width 61 height 22
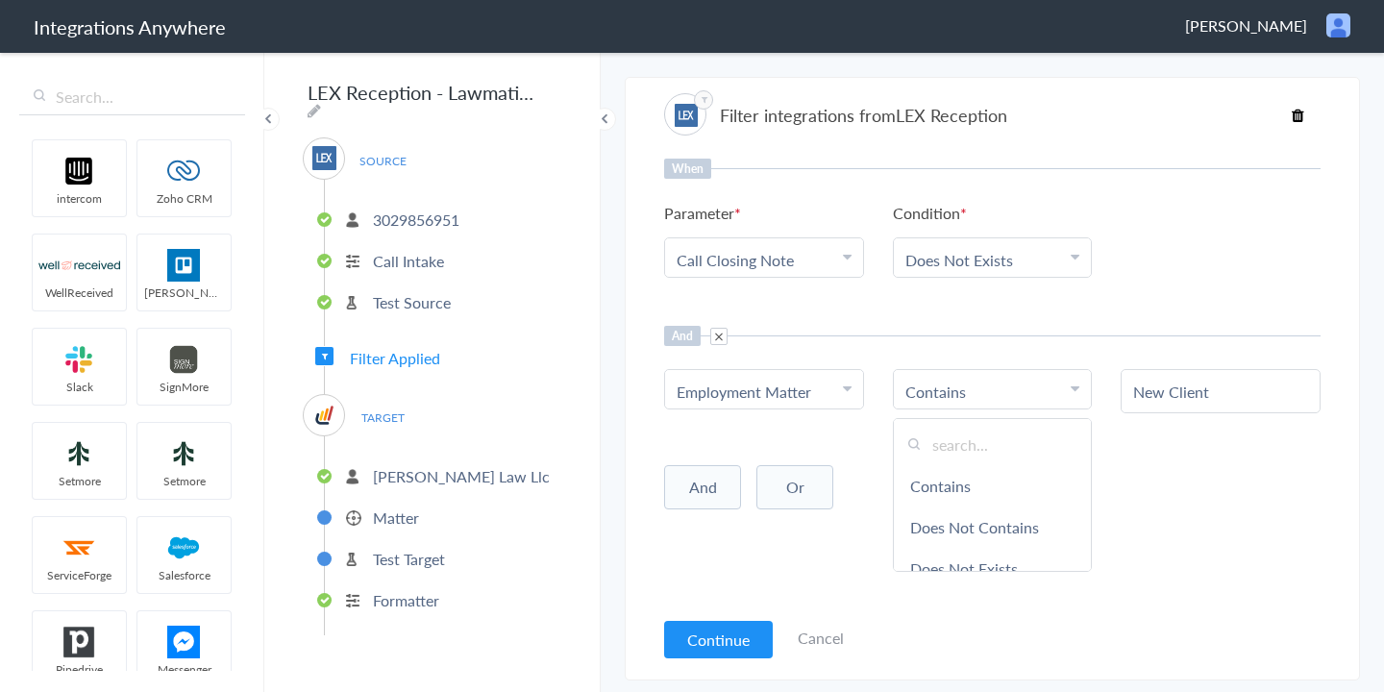
click at [1157, 405] on div "New Client" at bounding box center [1220, 391] width 200 height 44
click at [1175, 408] on div "New Client" at bounding box center [1220, 391] width 200 height 44
click at [1175, 396] on input "New Client" at bounding box center [1220, 392] width 175 height 22
paste input "Yes"
type input "Yes"
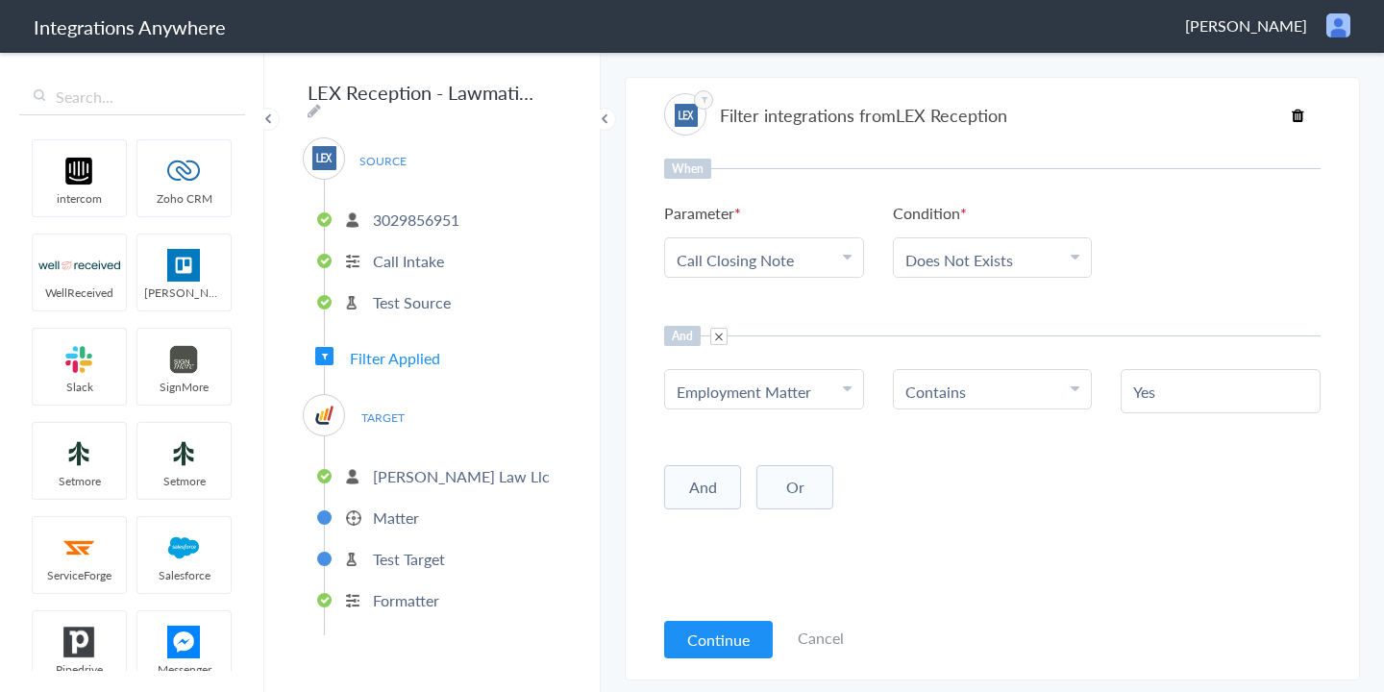
click at [1177, 507] on div "And Or Add Filter" at bounding box center [992, 485] width 656 height 48
click at [682, 637] on button "Continue" at bounding box center [718, 639] width 109 height 37
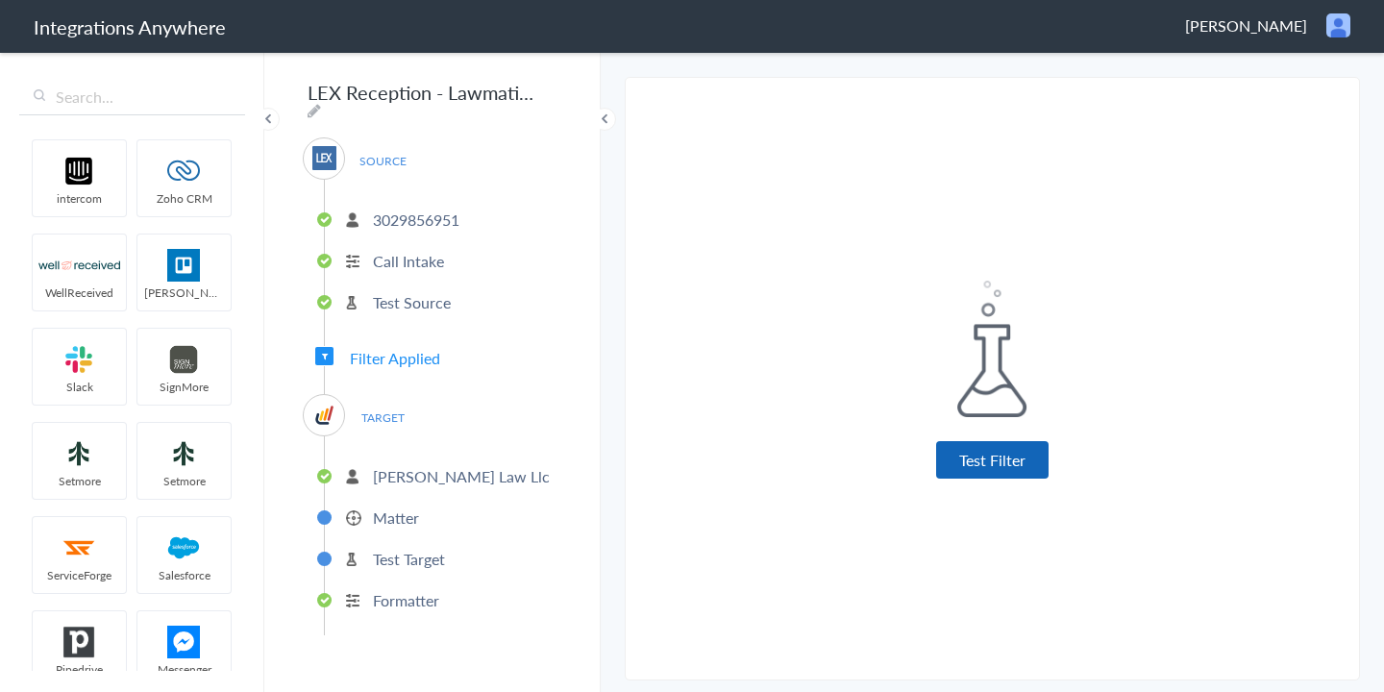
click at [1045, 447] on button "Test Filter" at bounding box center [992, 459] width 112 height 37
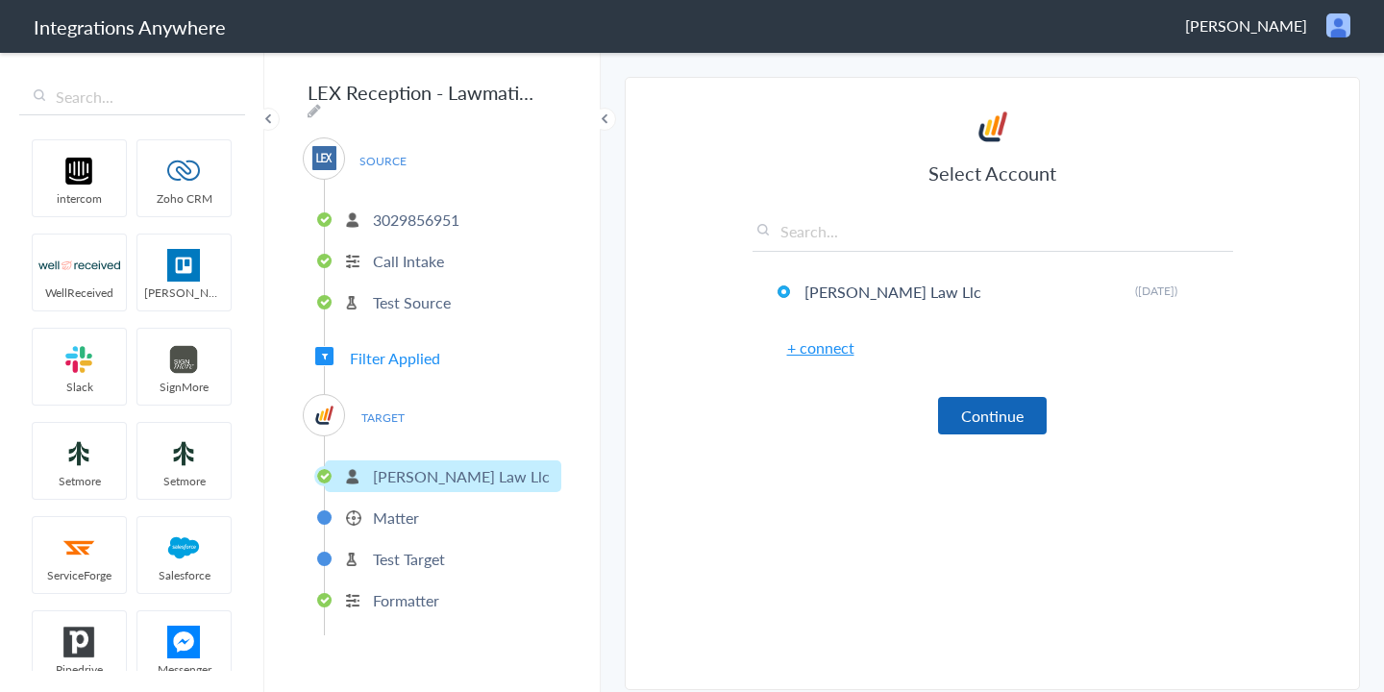
click at [963, 410] on button "Continue" at bounding box center [992, 415] width 109 height 37
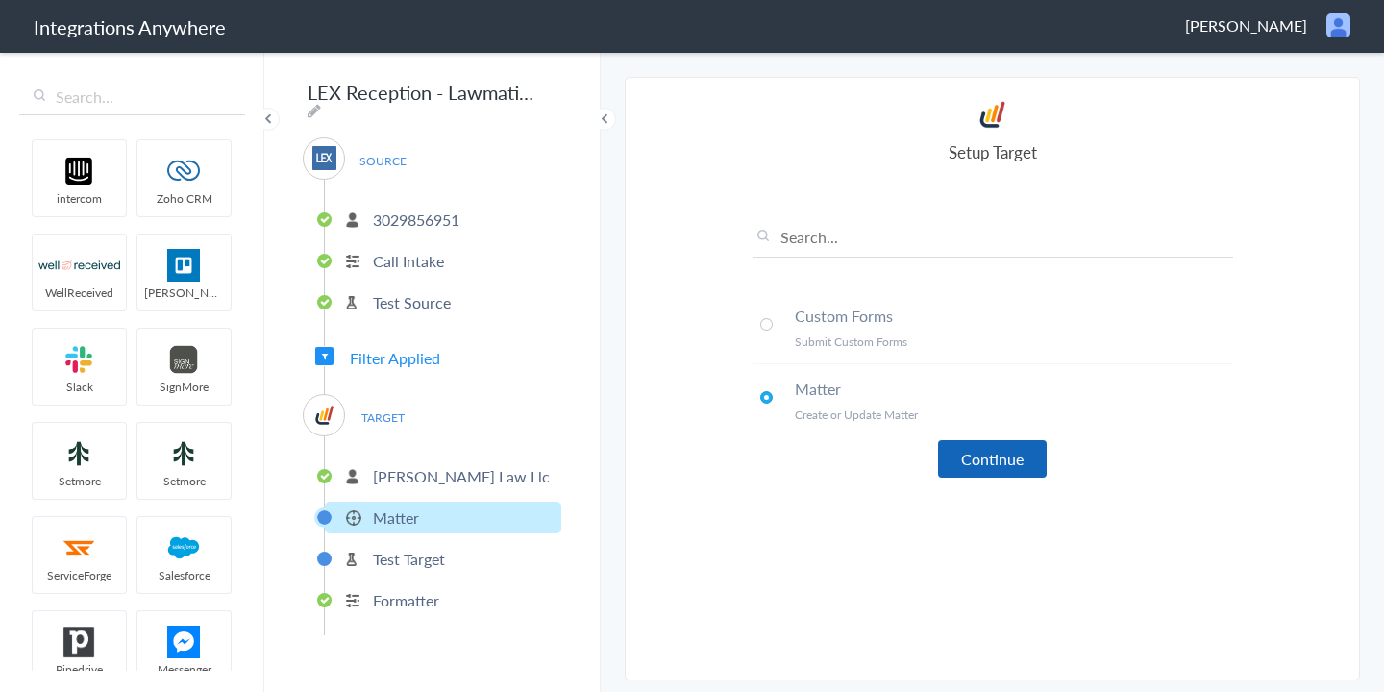
click at [1005, 447] on button "Continue" at bounding box center [992, 458] width 109 height 37
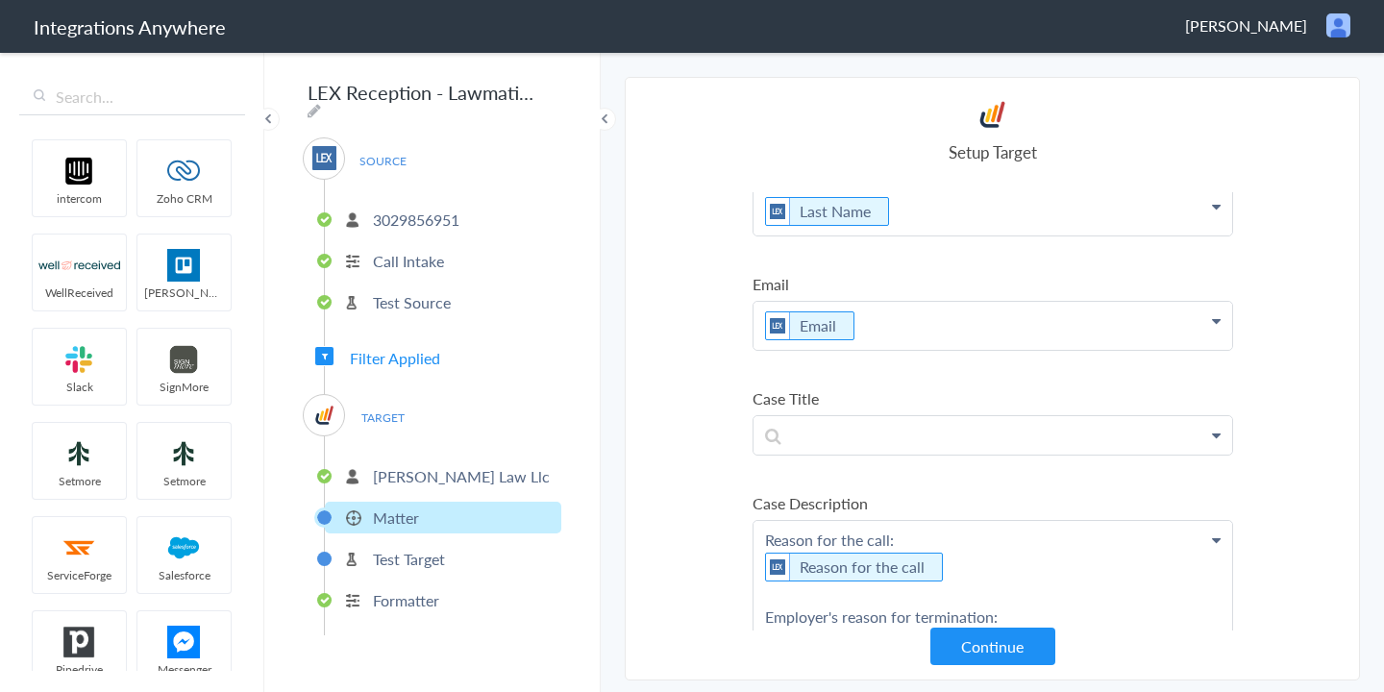
scroll to position [148, 0]
click at [818, 121] on p at bounding box center [992, 97] width 479 height 48
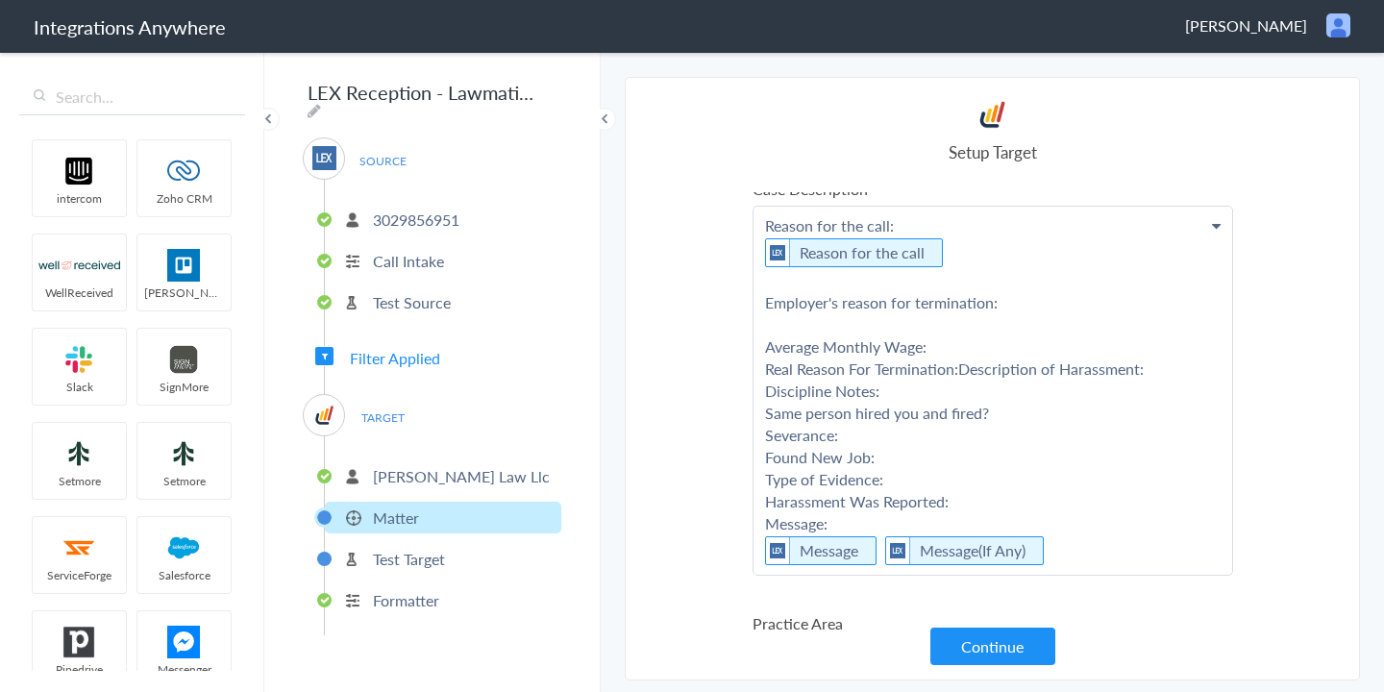
scroll to position [461, 0]
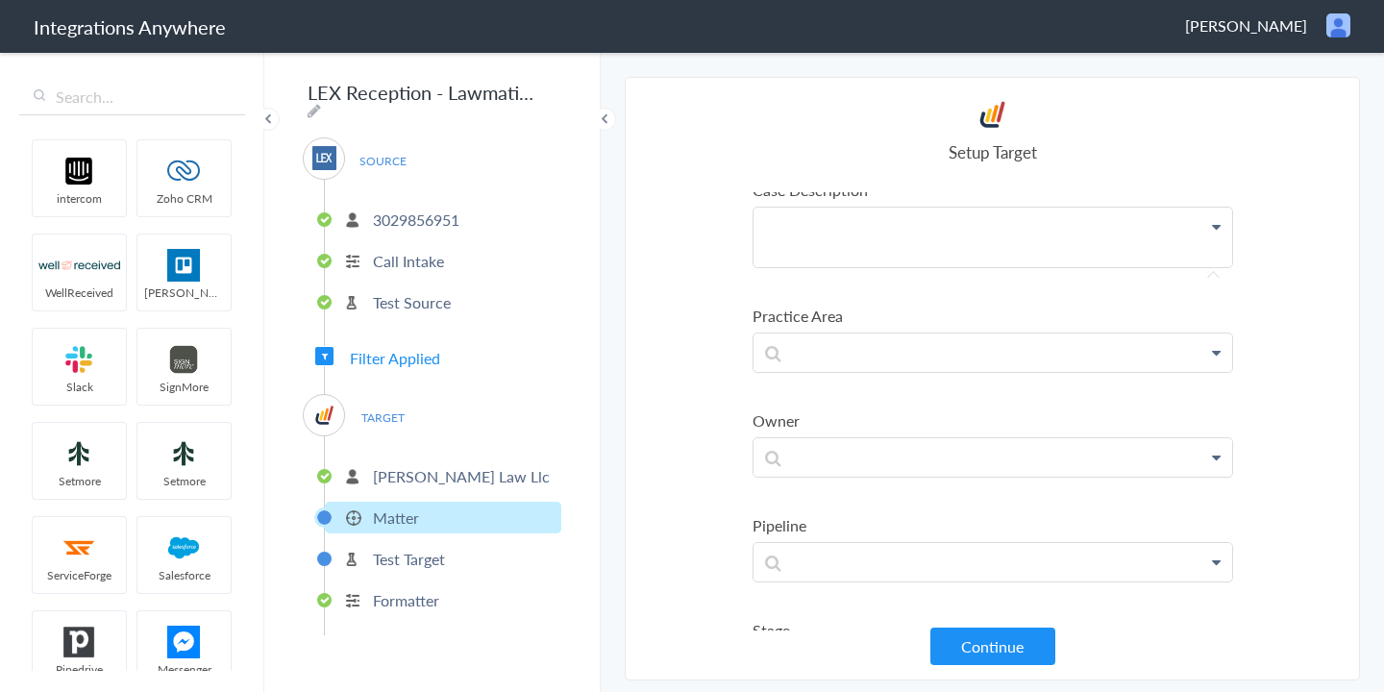
scroll to position [442, 0]
click at [950, 245] on p at bounding box center [992, 246] width 479 height 38
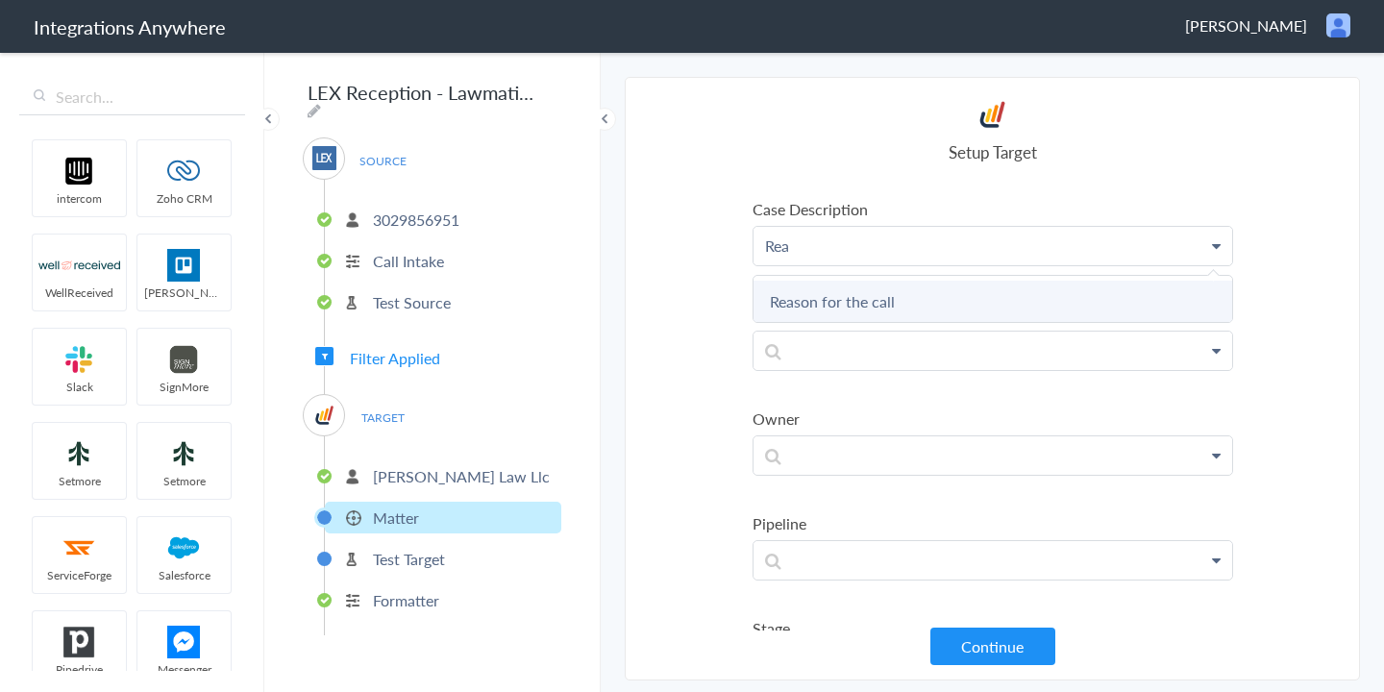
click at [0, 0] on link "Reason for the call" at bounding box center [0, 0] width 0 height 0
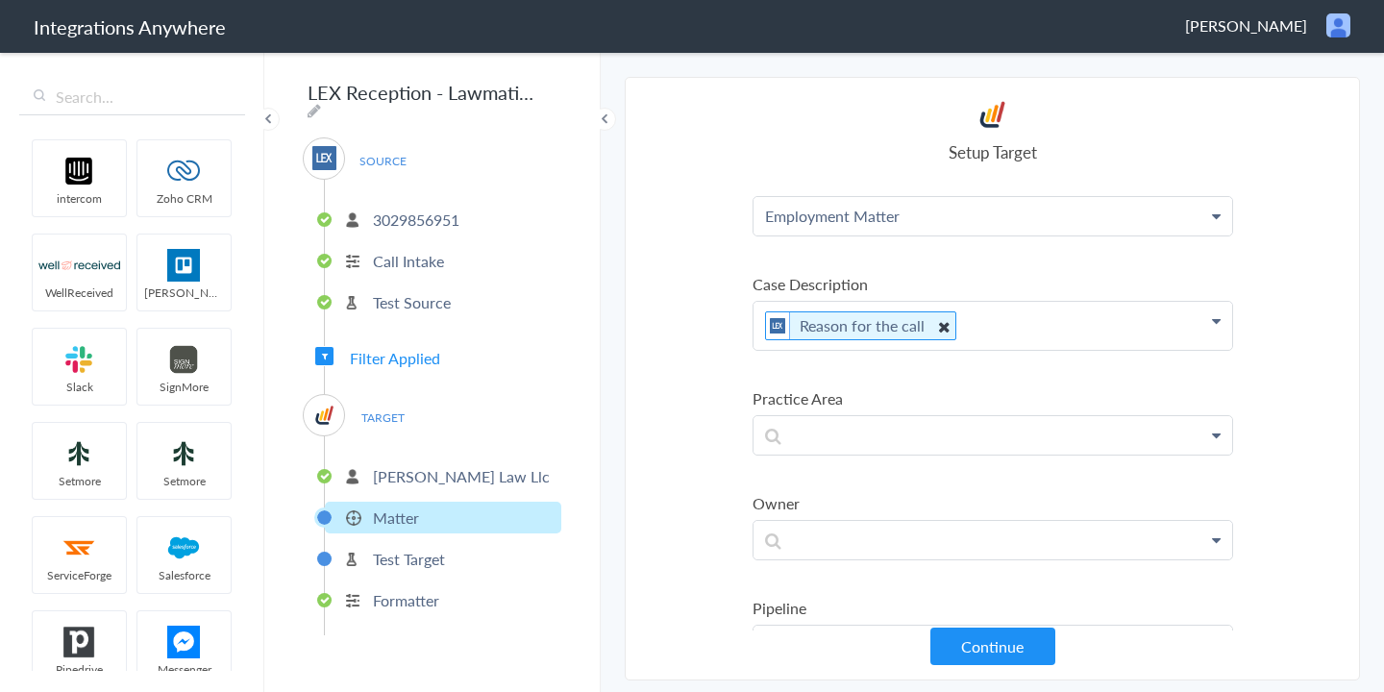
scroll to position [315, 0]
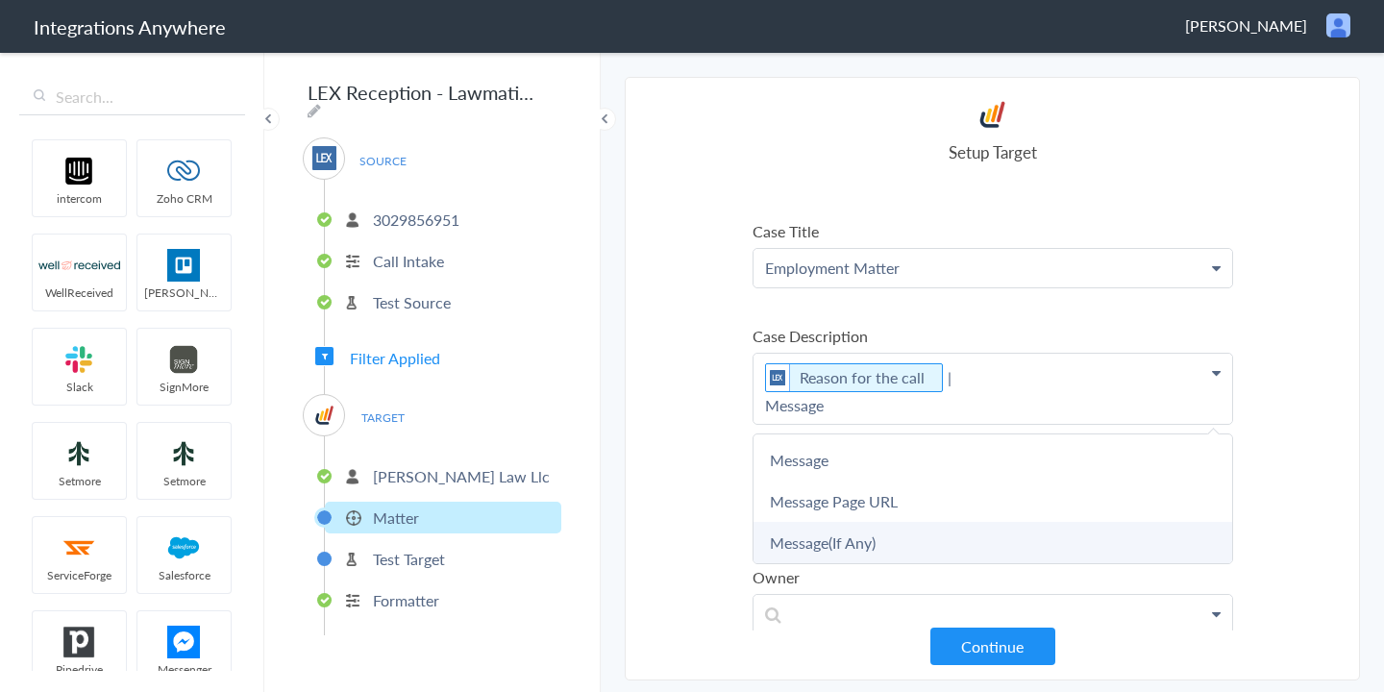
click at [0, 0] on link "Message(If Any)" at bounding box center [0, 0] width 0 height 0
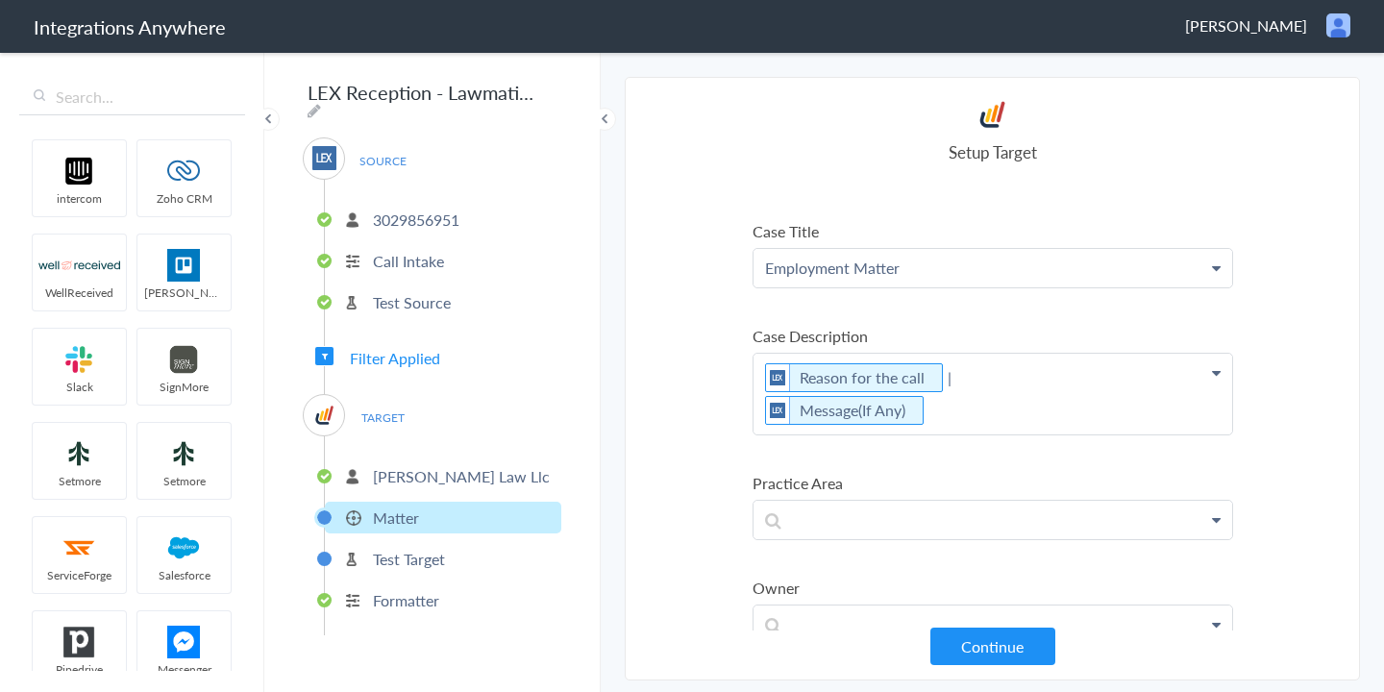
click at [758, 374] on p "Reason for the call | Message(If Any)" at bounding box center [992, 394] width 479 height 81
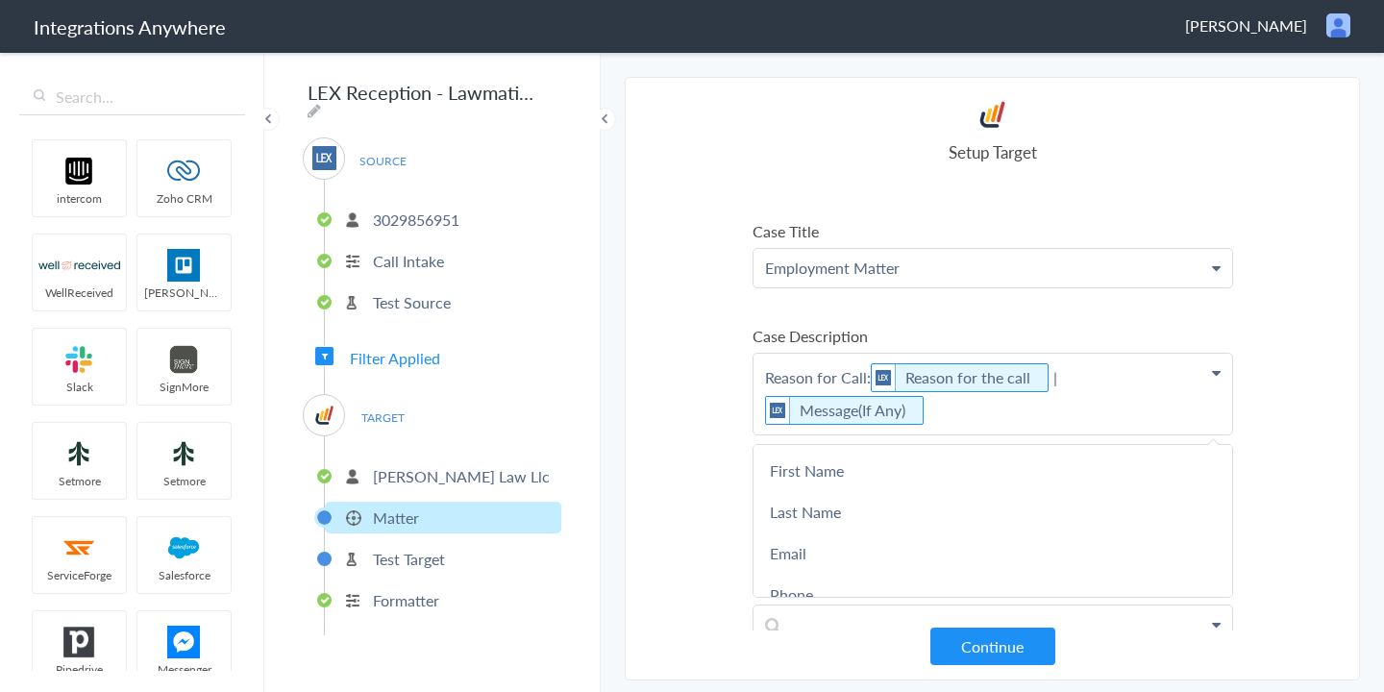
click at [760, 406] on p "Reason for Call: Reason for the call | Message(If Any)" at bounding box center [992, 394] width 479 height 81
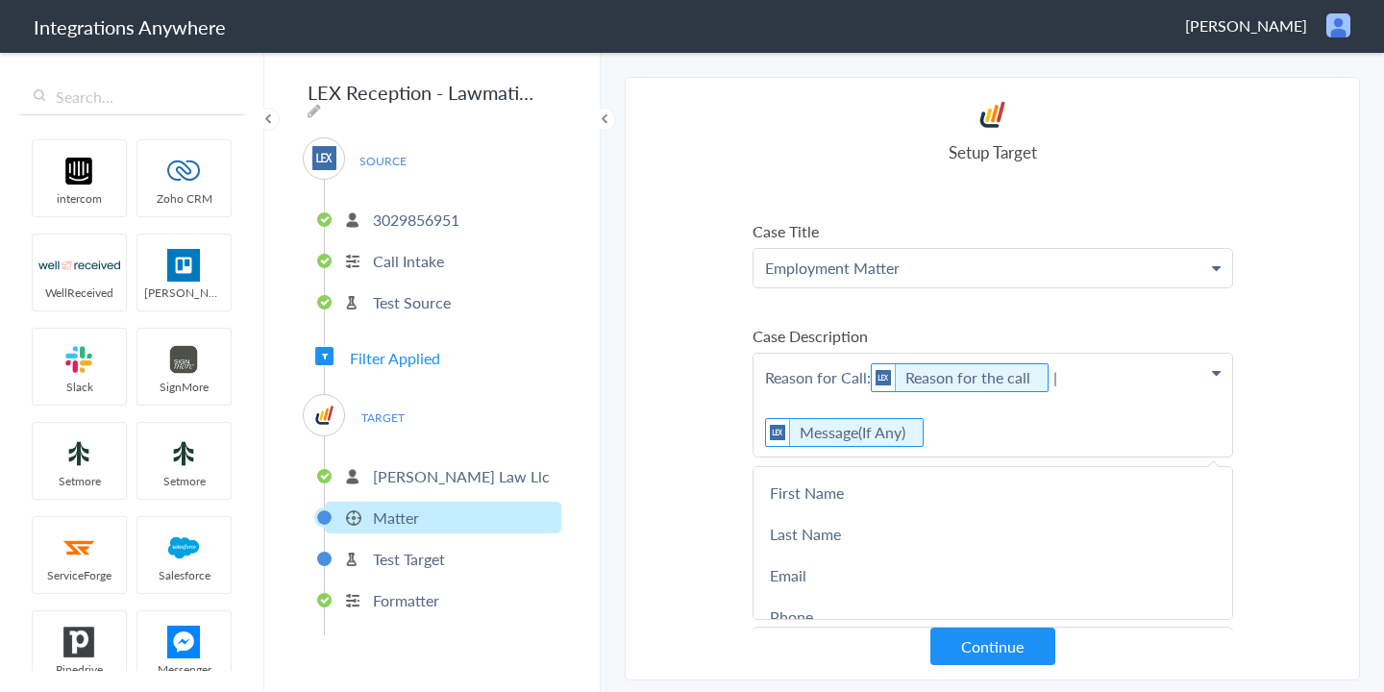
click at [957, 432] on p "Reason for Call: Reason for the call | Message(If Any)" at bounding box center [992, 405] width 479 height 103
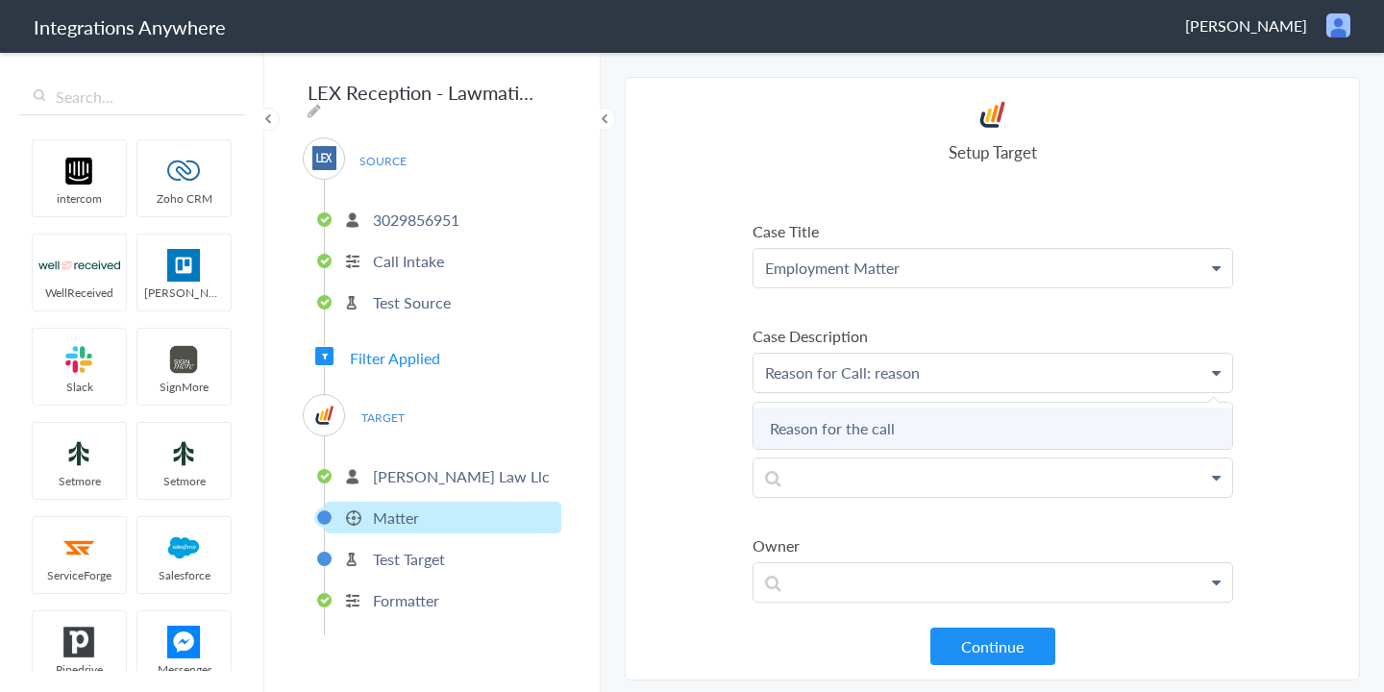
click at [0, 0] on link "Reason for the call" at bounding box center [0, 0] width 0 height 0
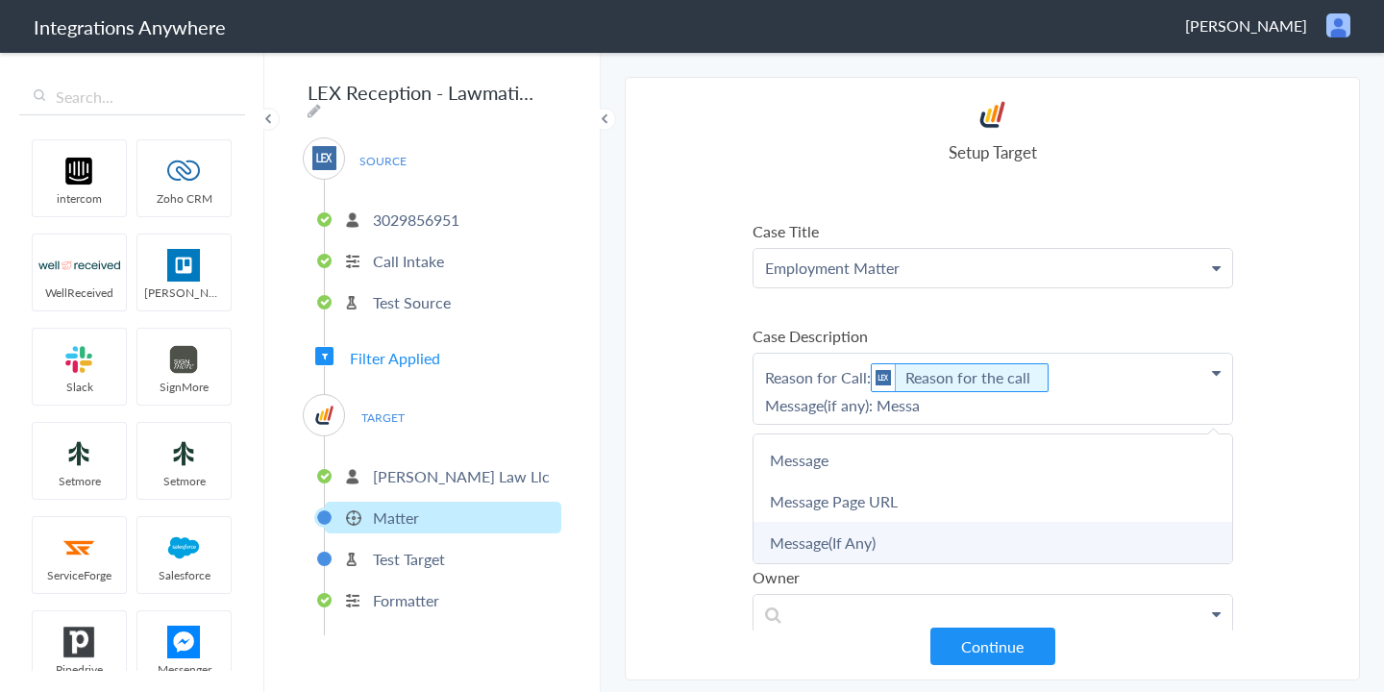
click at [0, 0] on link "Message(If Any)" at bounding box center [0, 0] width 0 height 0
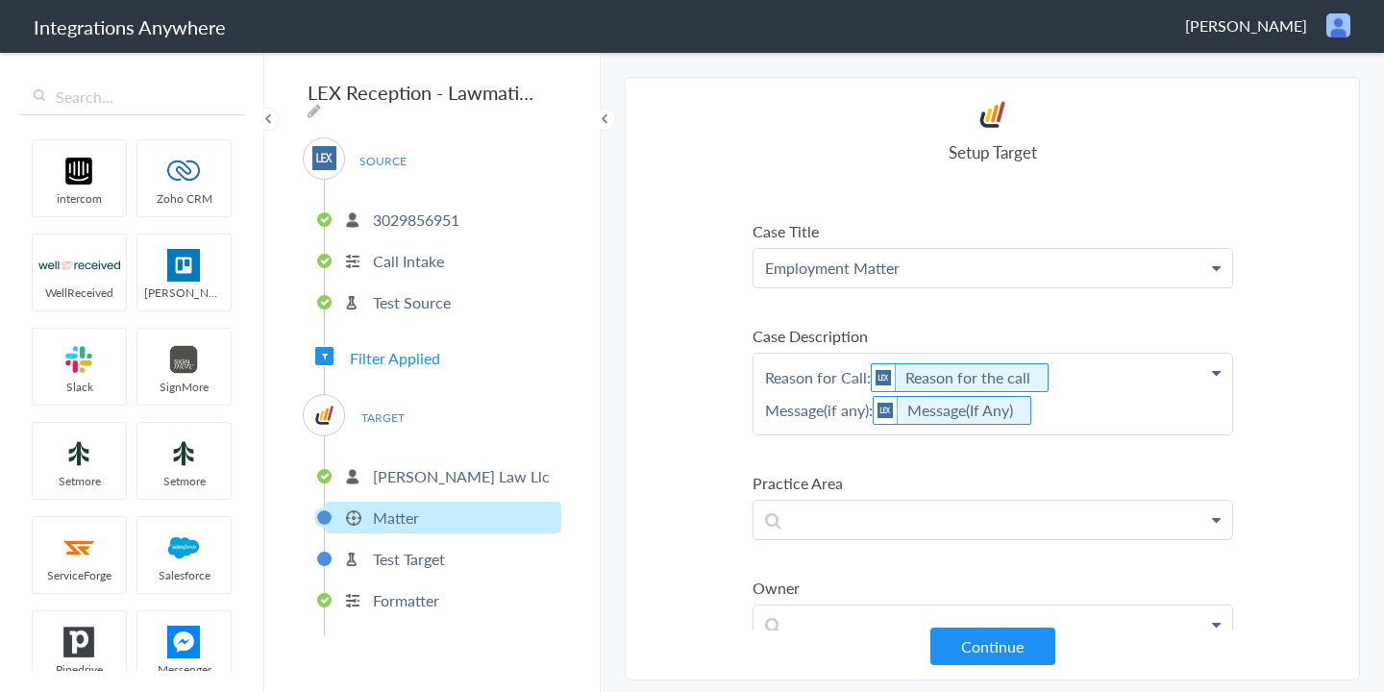
click at [1275, 402] on section "Select Account 1210008068 Rename Delete (6 days ago) 3029856951 Rename Delete (…" at bounding box center [992, 378] width 735 height 603
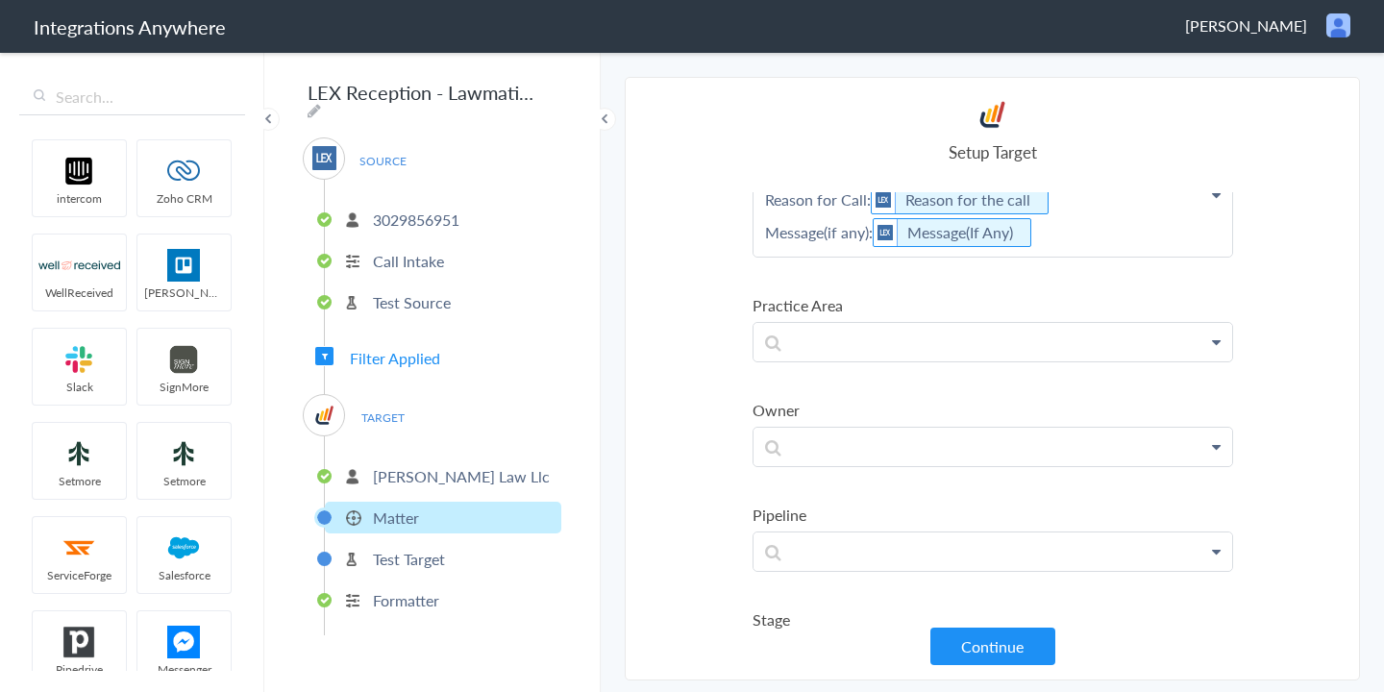
scroll to position [494, 0]
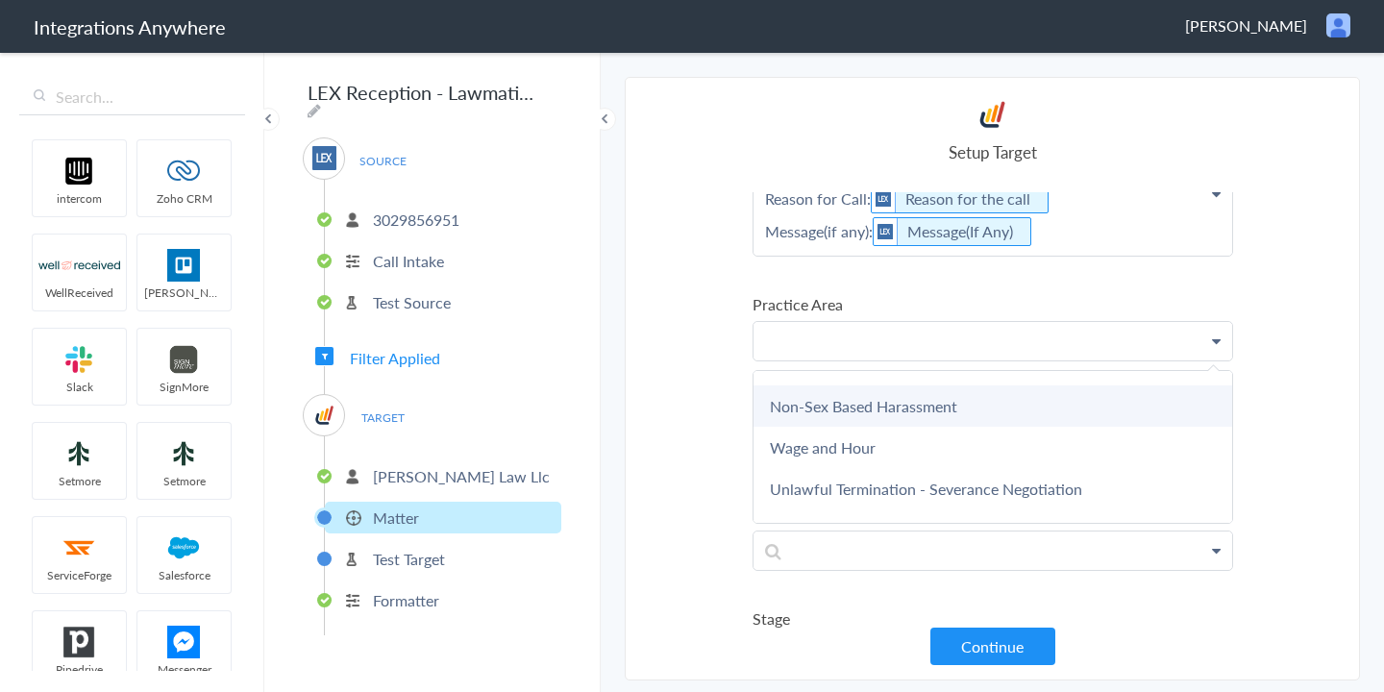
scroll to position [142, 0]
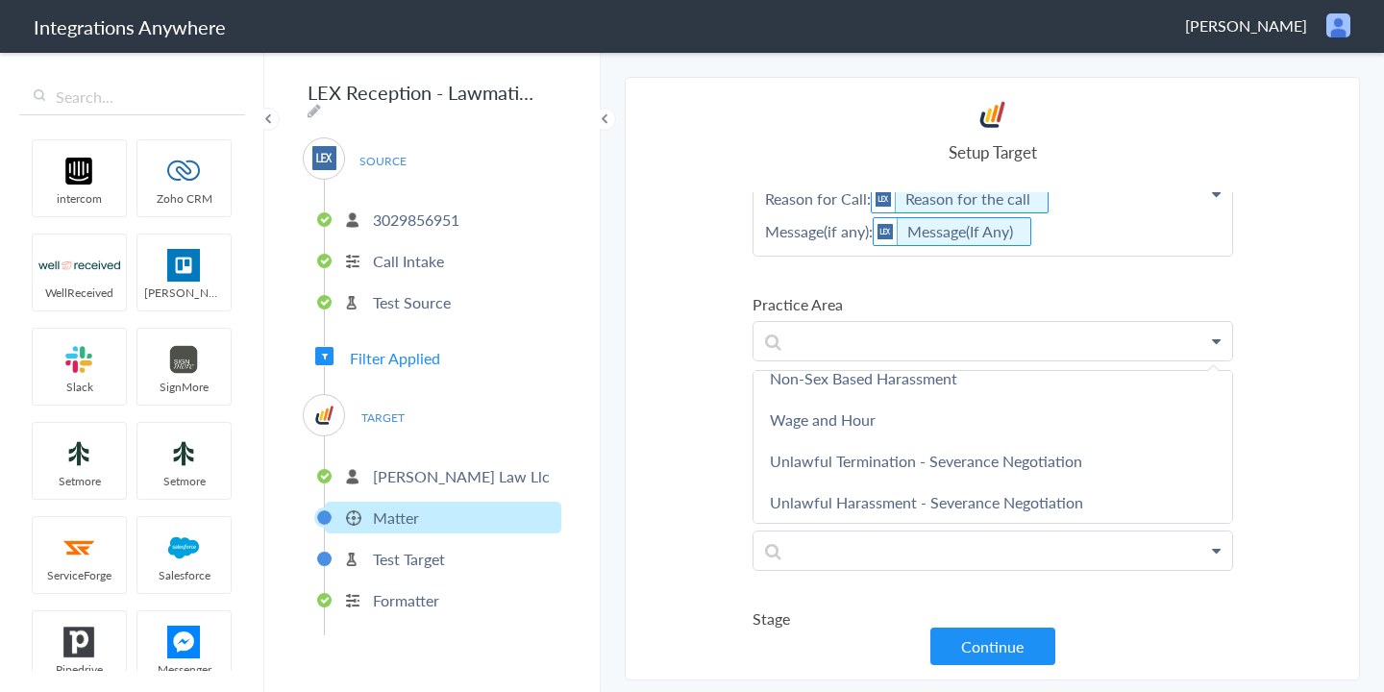
click at [875, 299] on label "Practice Area" at bounding box center [992, 304] width 480 height 22
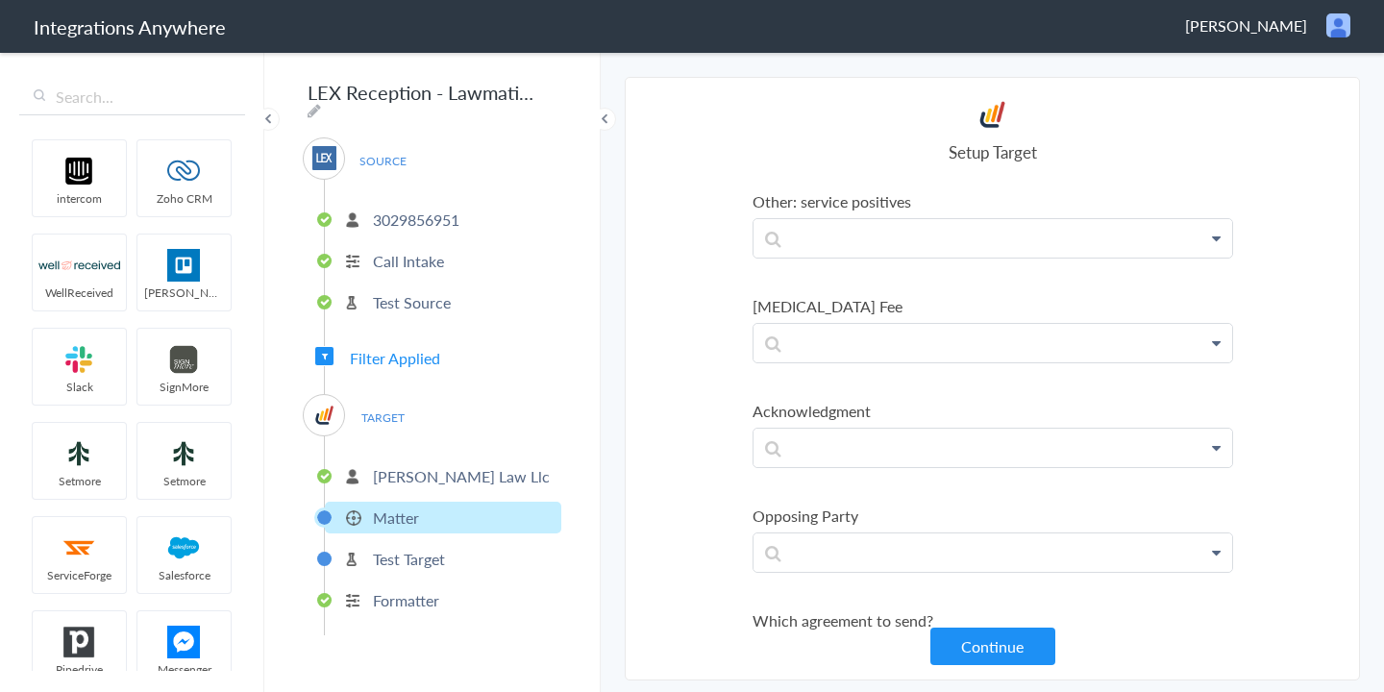
scroll to position [3647, 0]
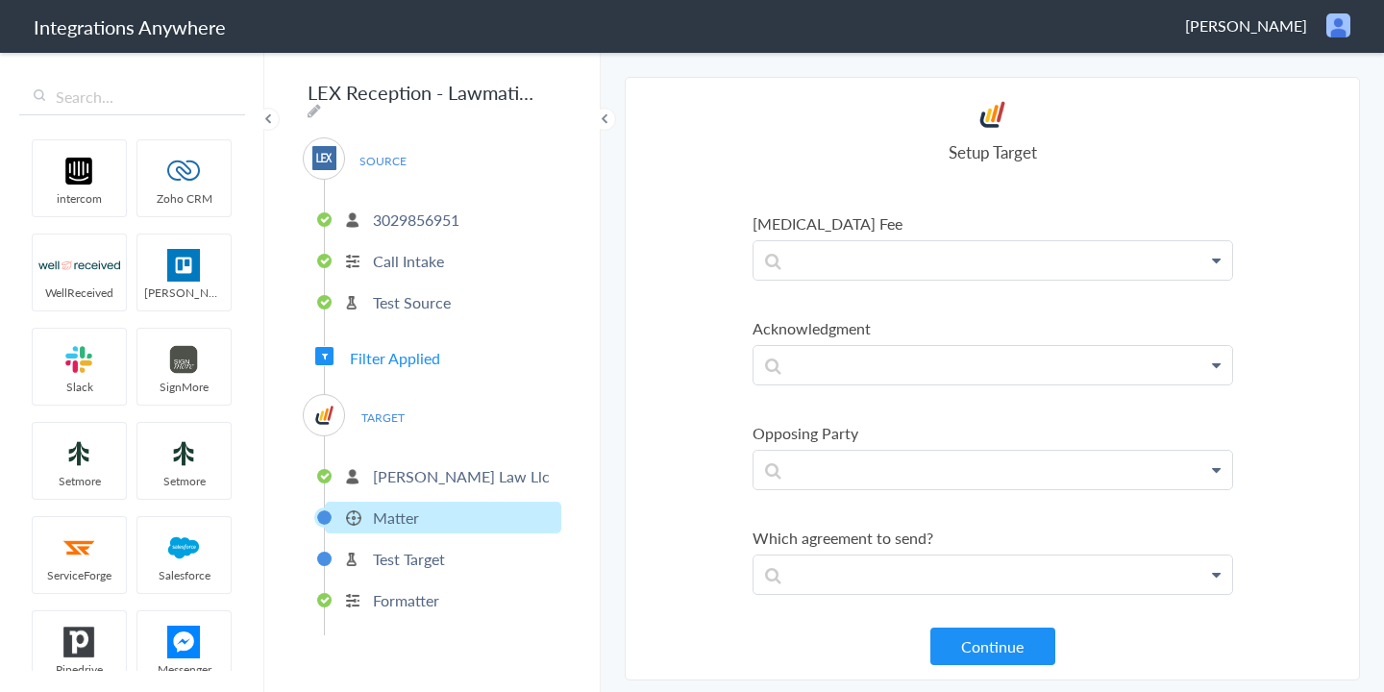
click at [1007, 665] on section "Select Account 1210008068 Rename Delete (6 days ago) 3029856951 Rename Delete (…" at bounding box center [992, 378] width 735 height 603
click at [1004, 657] on button "Continue" at bounding box center [992, 645] width 125 height 37
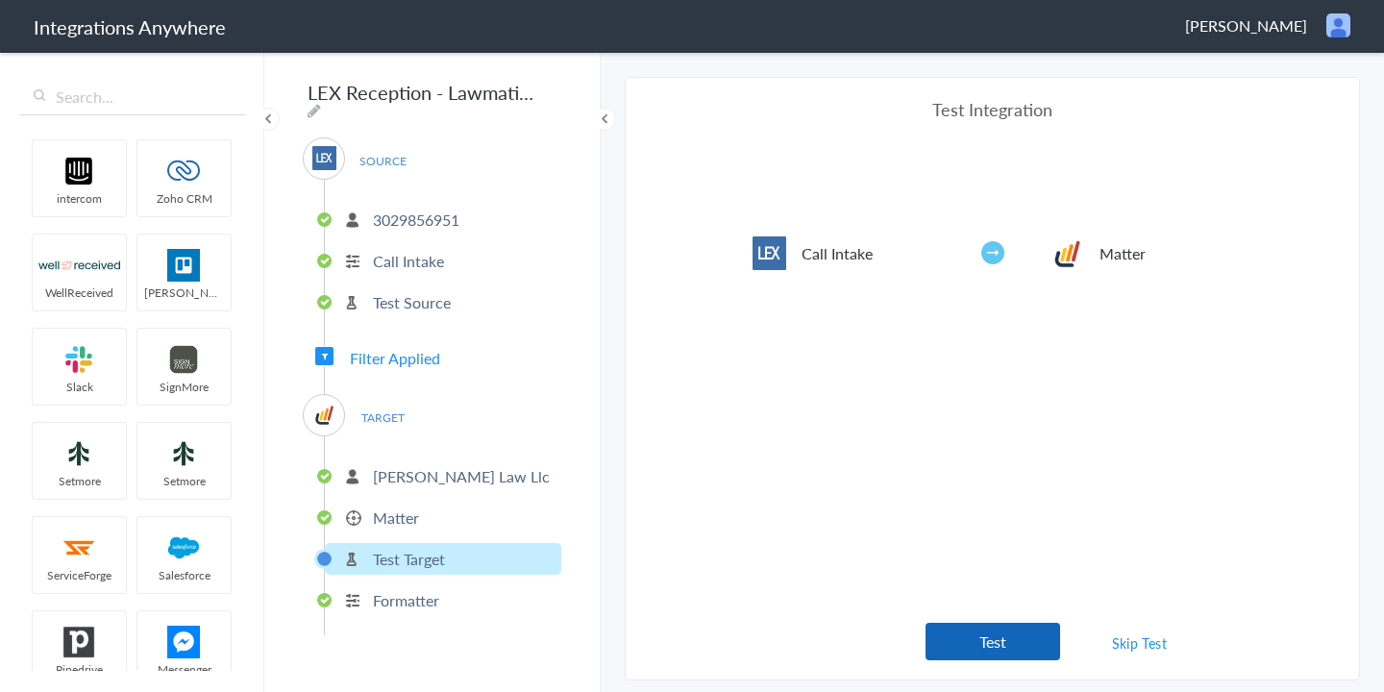
click at [1002, 651] on button "Test" at bounding box center [992, 641] width 135 height 37
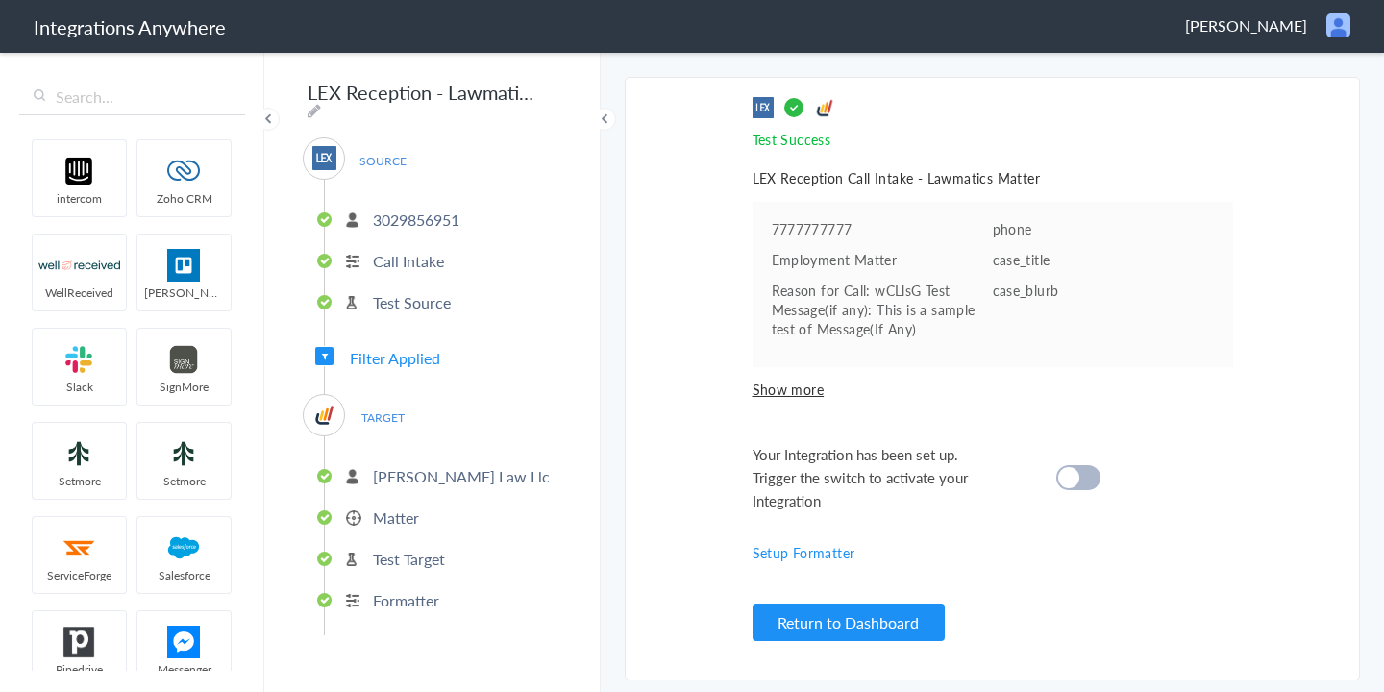
click at [1087, 477] on div at bounding box center [1078, 477] width 44 height 25
